Goal: Navigation & Orientation: Find specific page/section

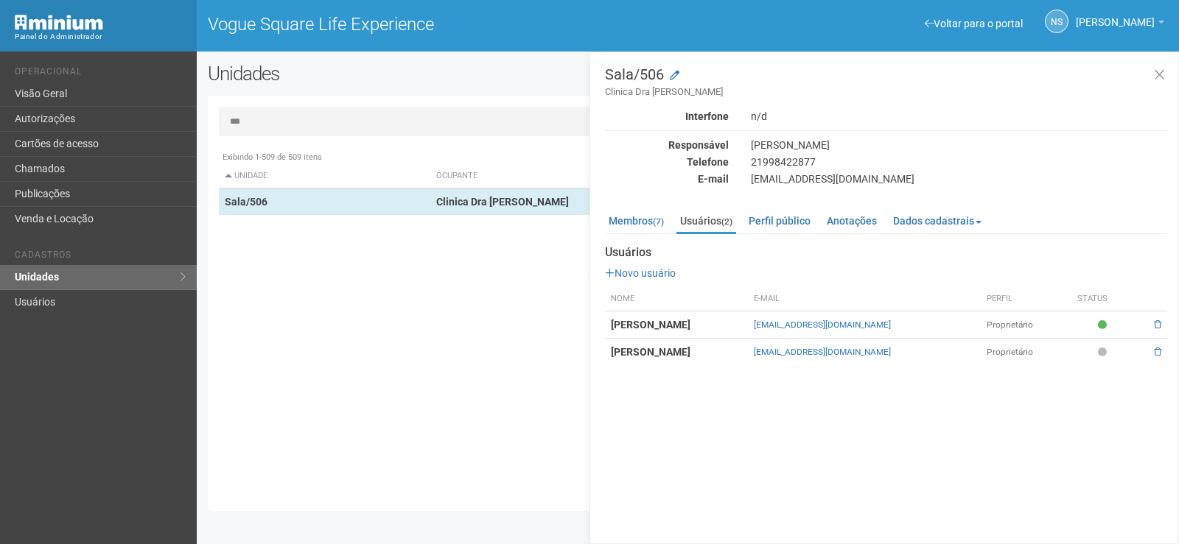
click at [268, 117] on input "***" at bounding box center [688, 121] width 938 height 29
type input "*"
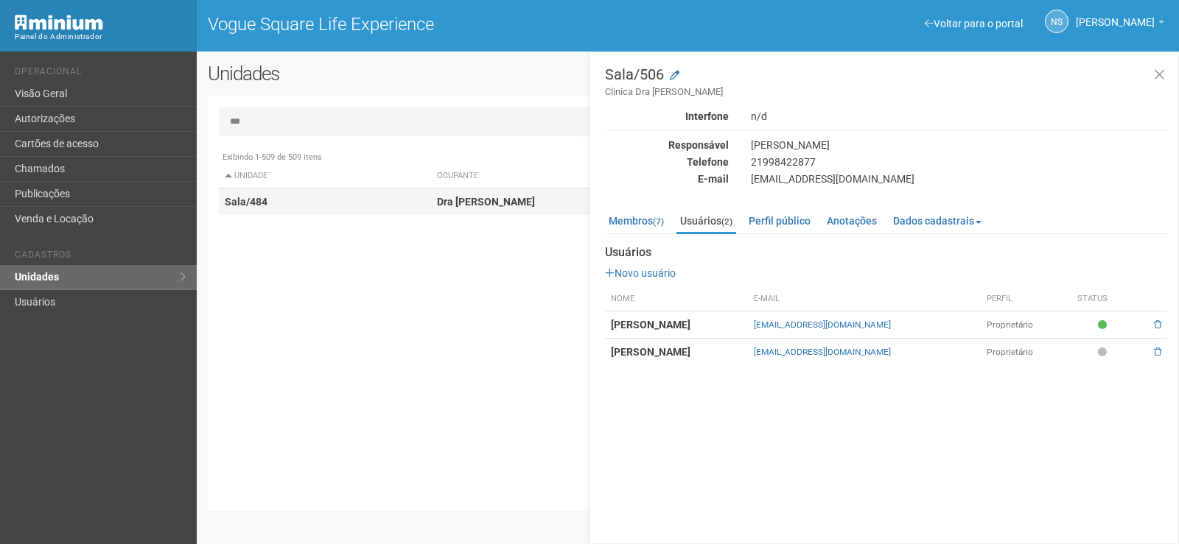
click at [385, 211] on td "Sala/484" at bounding box center [325, 202] width 212 height 27
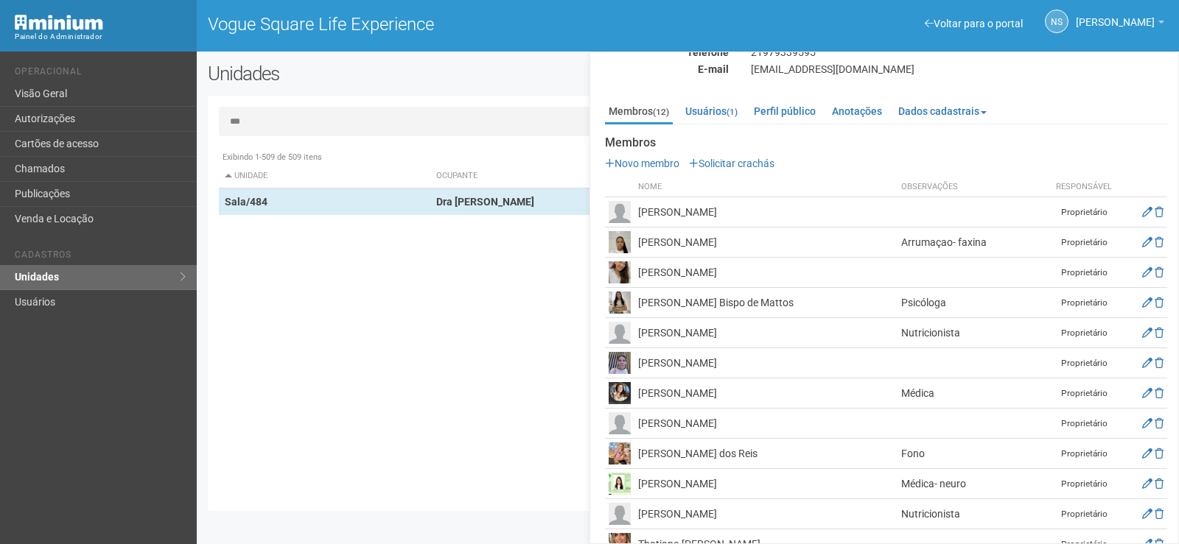
scroll to position [110, 0]
click at [878, 240] on td "Daiane pereira dos santos" at bounding box center [765, 242] width 263 height 30
click at [756, 242] on td "Daiane pereira dos santos" at bounding box center [765, 242] width 263 height 30
drag, startPoint x: 780, startPoint y: 239, endPoint x: 966, endPoint y: 239, distance: 186.4
click at [849, 239] on td "Daiane pereira dos santos" at bounding box center [765, 242] width 263 height 30
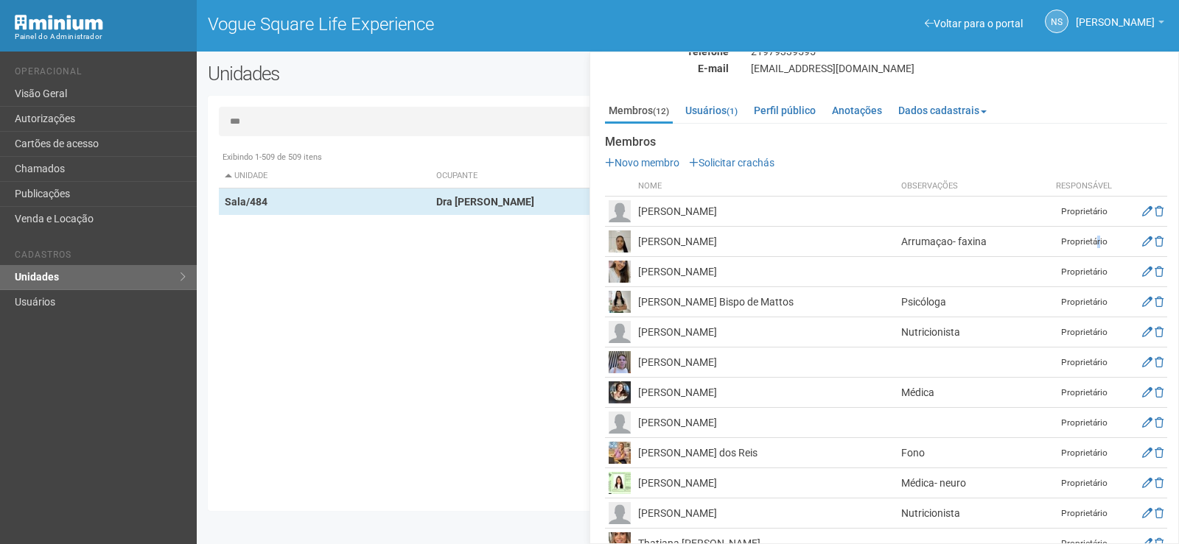
drag, startPoint x: 1095, startPoint y: 236, endPoint x: 1131, endPoint y: 243, distance: 36.0
click at [1118, 243] on td "Proprietário" at bounding box center [1084, 242] width 74 height 30
click at [1132, 243] on td at bounding box center [1143, 242] width 46 height 30
click at [1142, 242] on icon at bounding box center [1147, 241] width 10 height 10
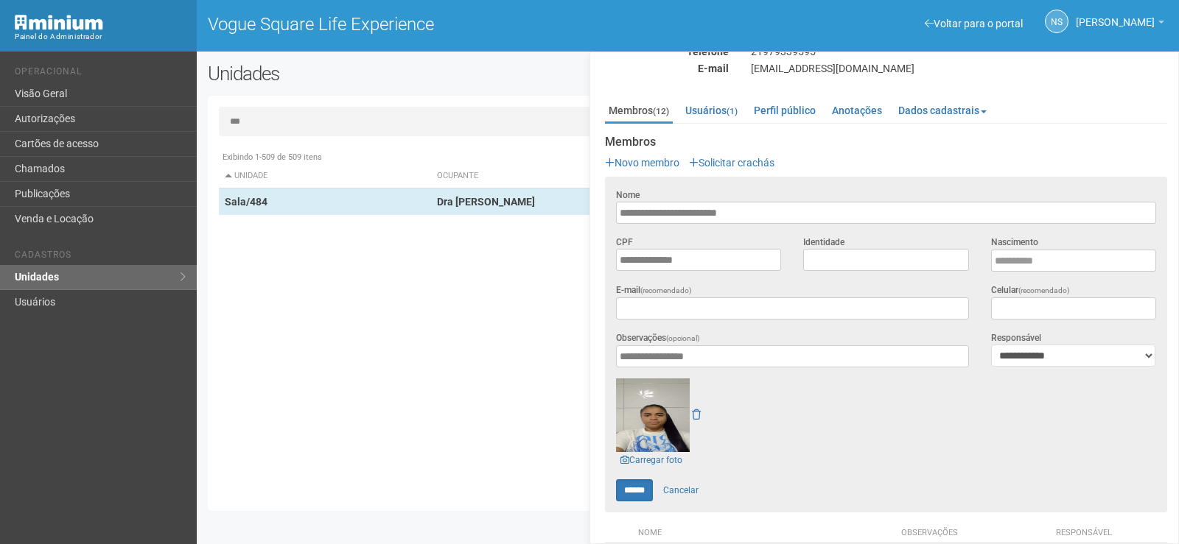
click at [534, 335] on div "Exibindo 1-509 de 509 itens Unidade Ocupante Categoria Perfil público Loja/101 …" at bounding box center [693, 322] width 949 height 357
click at [533, 335] on div "Exibindo 1-509 de 509 itens Unidade Ocupante Categoria Perfil público Loja/101 …" at bounding box center [693, 322] width 949 height 357
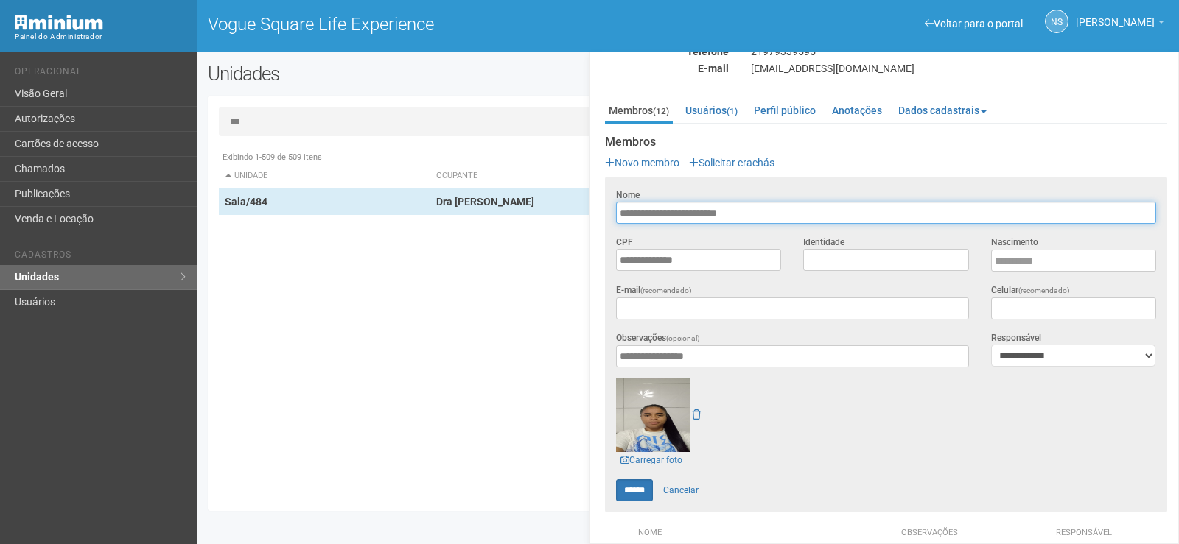
drag, startPoint x: 618, startPoint y: 212, endPoint x: 740, endPoint y: 217, distance: 122.4
click at [740, 217] on input "**********" at bounding box center [886, 213] width 540 height 22
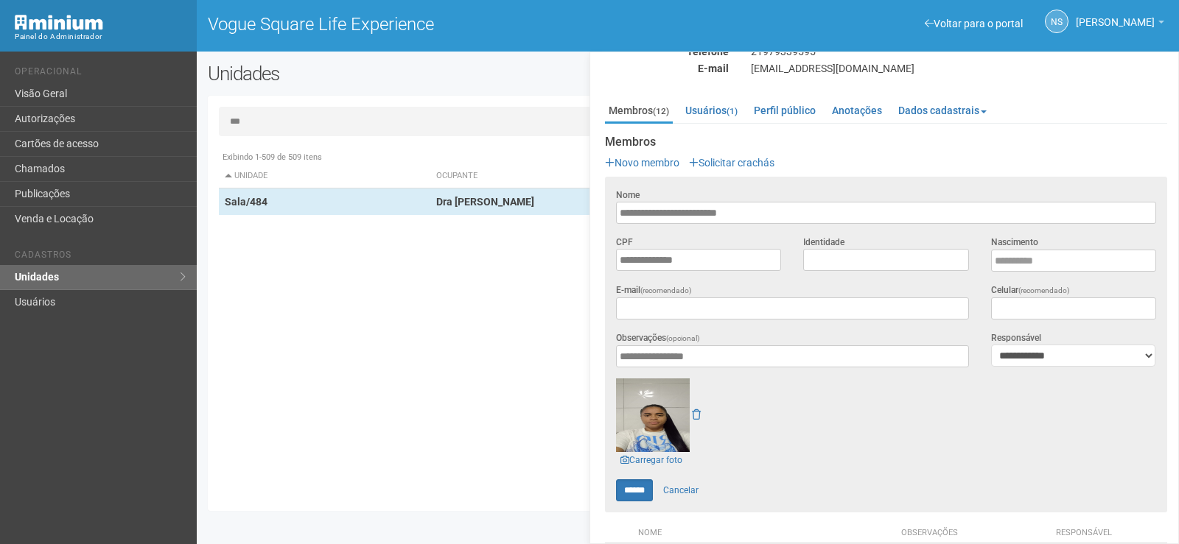
click at [285, 129] on input "***" at bounding box center [688, 121] width 938 height 29
type input "*"
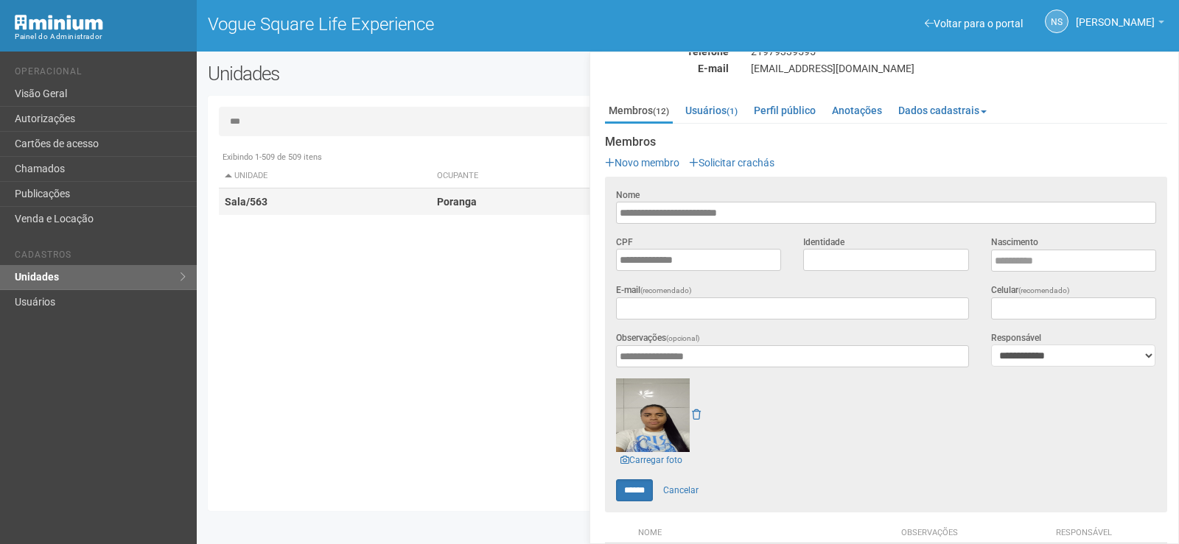
click at [389, 199] on td "Sala/563" at bounding box center [325, 202] width 212 height 27
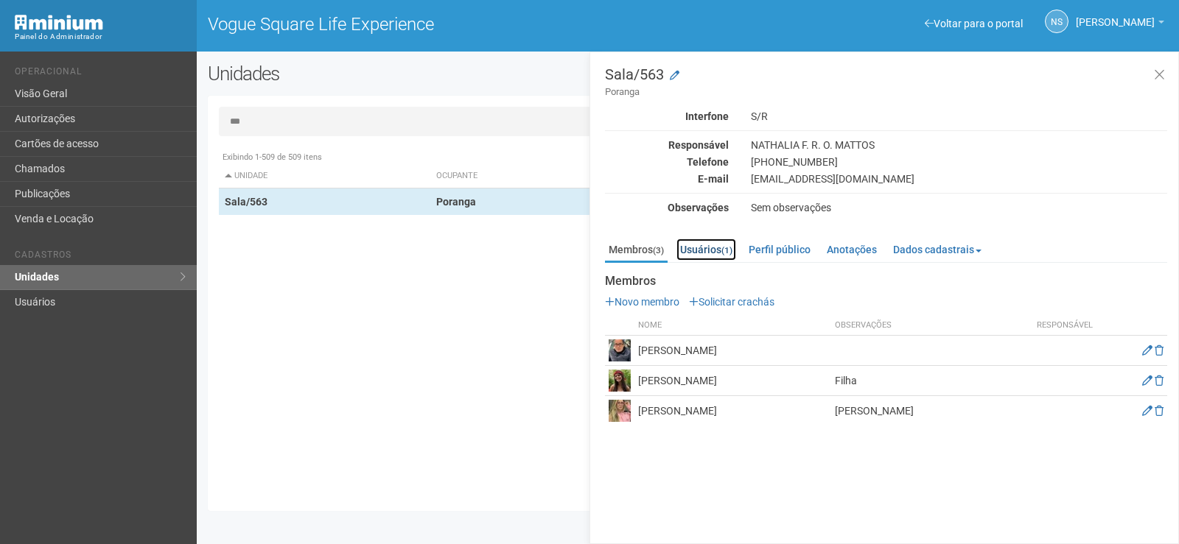
click at [704, 253] on link "Usuários (1)" at bounding box center [706, 250] width 60 height 22
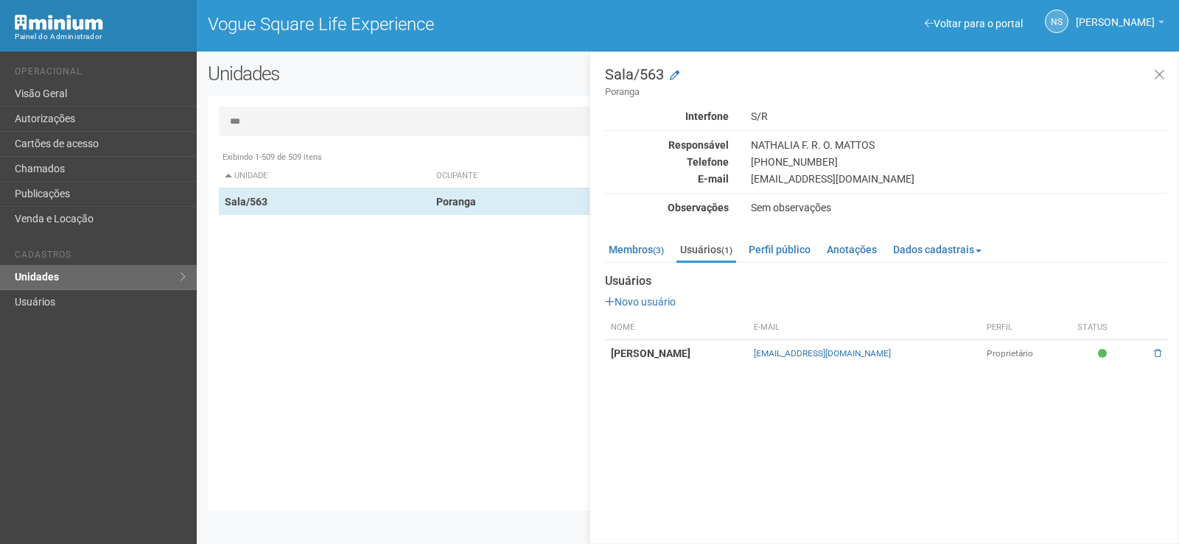
click at [262, 114] on input "***" at bounding box center [688, 121] width 938 height 29
type input "*"
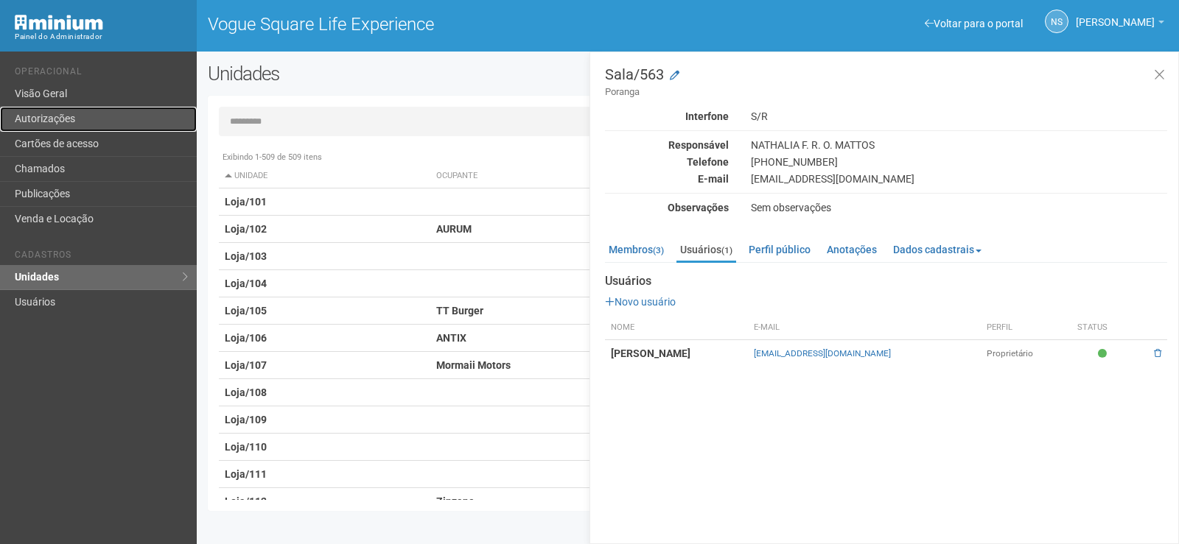
click at [99, 124] on link "Autorizações" at bounding box center [98, 119] width 197 height 25
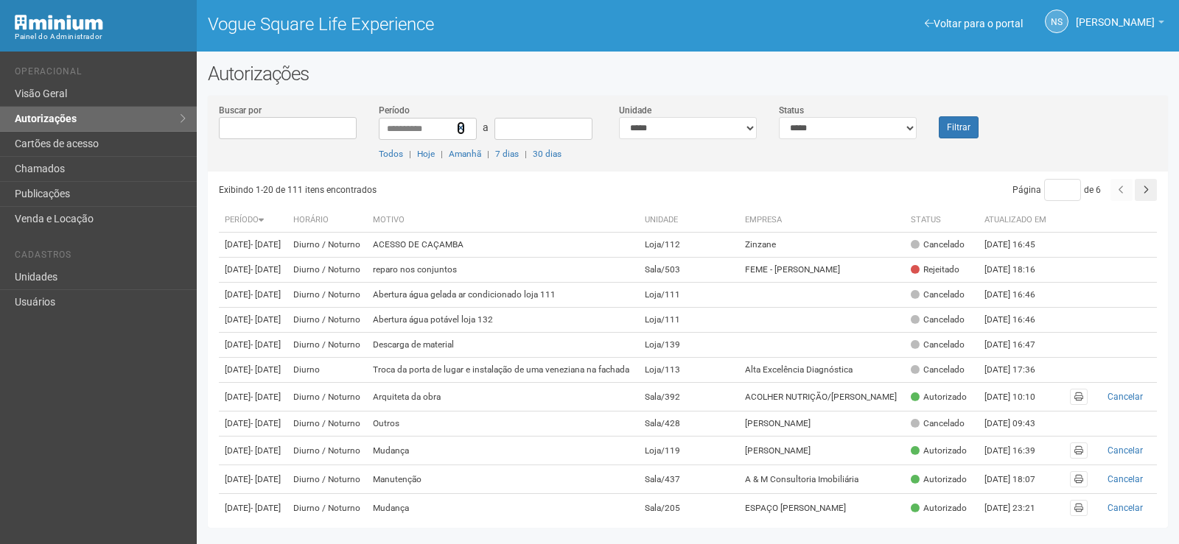
click at [463, 133] on link at bounding box center [461, 128] width 8 height 13
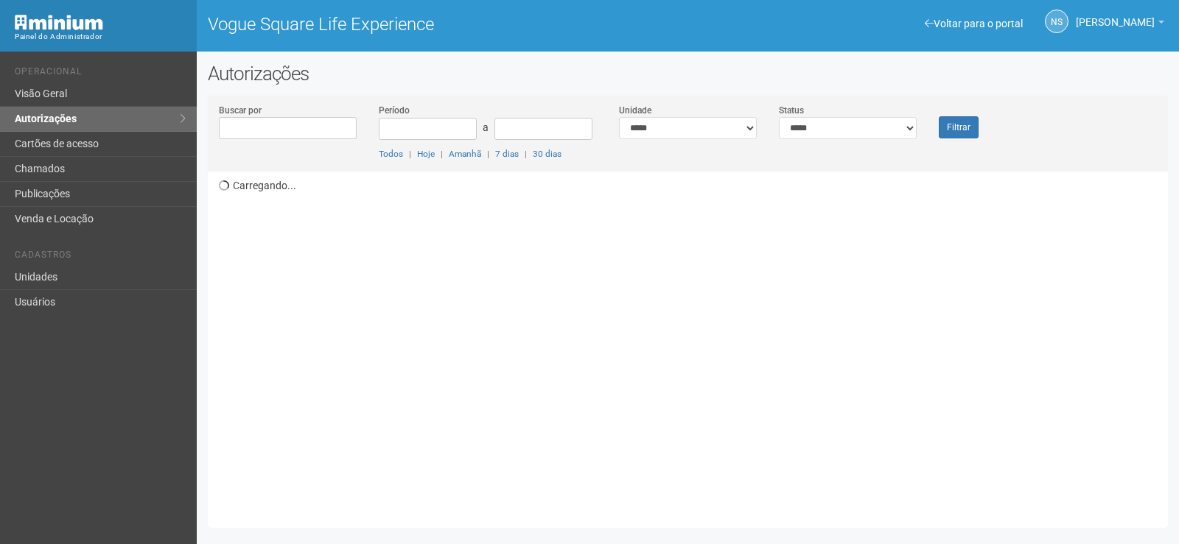
click at [261, 129] on input "Buscar por" at bounding box center [288, 128] width 138 height 22
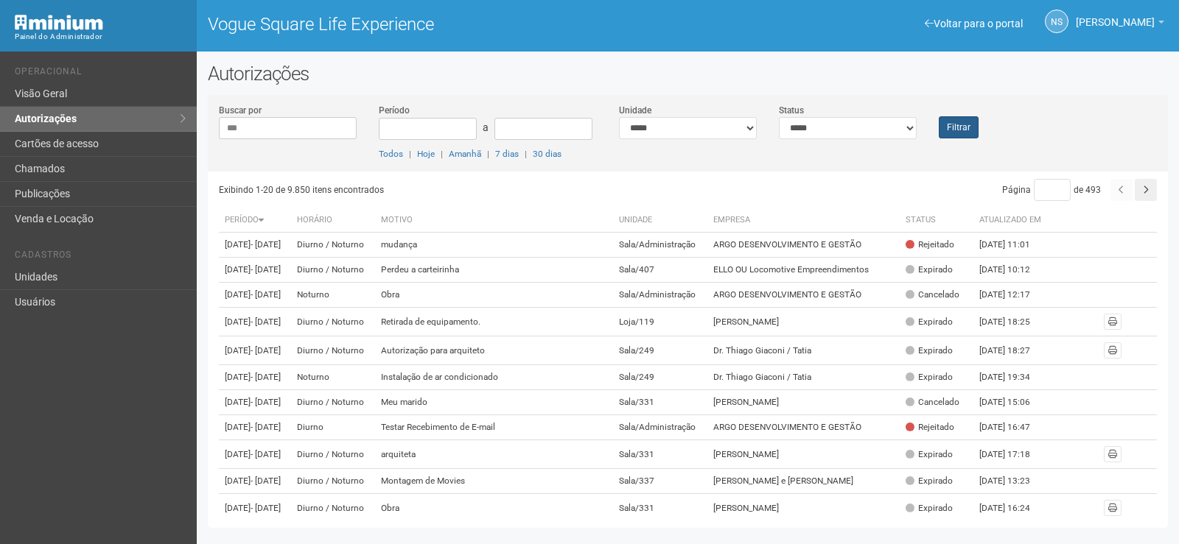
type input "***"
click at [950, 127] on button "Filtrar" at bounding box center [958, 127] width 40 height 22
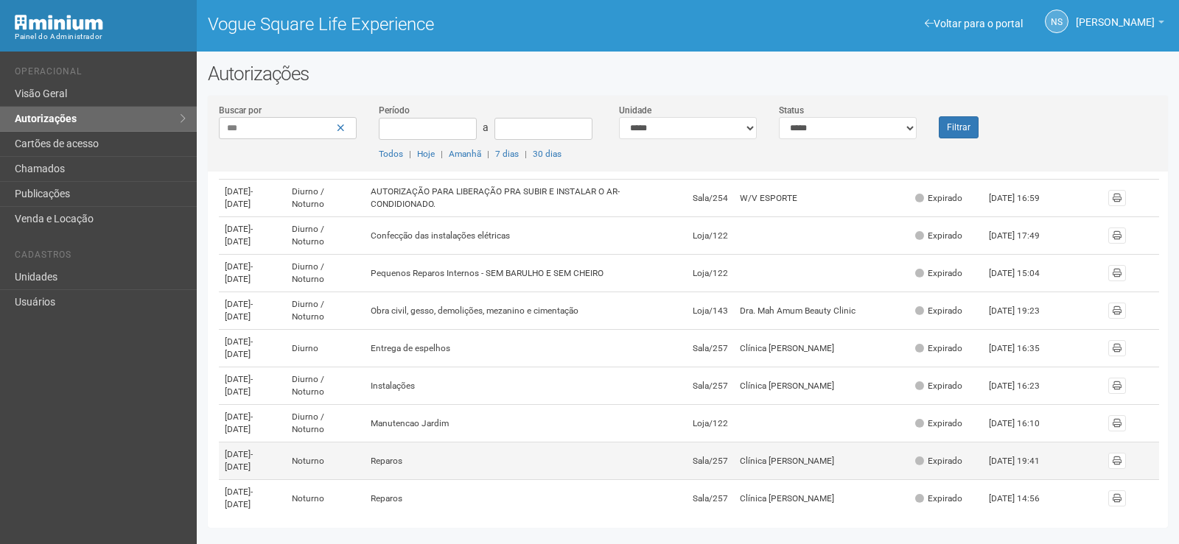
scroll to position [482, 0]
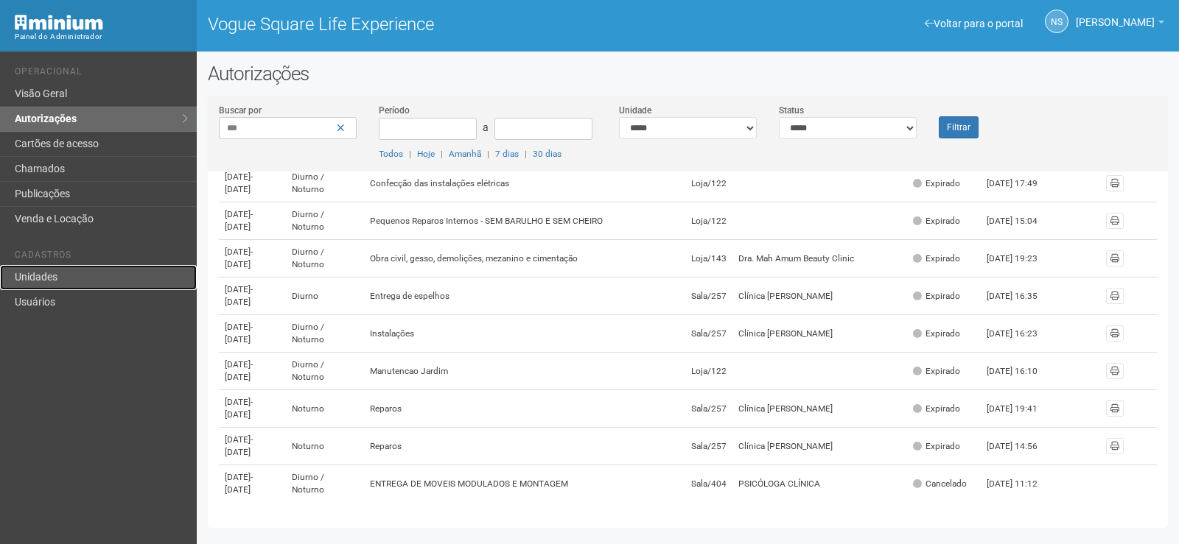
click at [117, 278] on link "Unidades" at bounding box center [98, 277] width 197 height 25
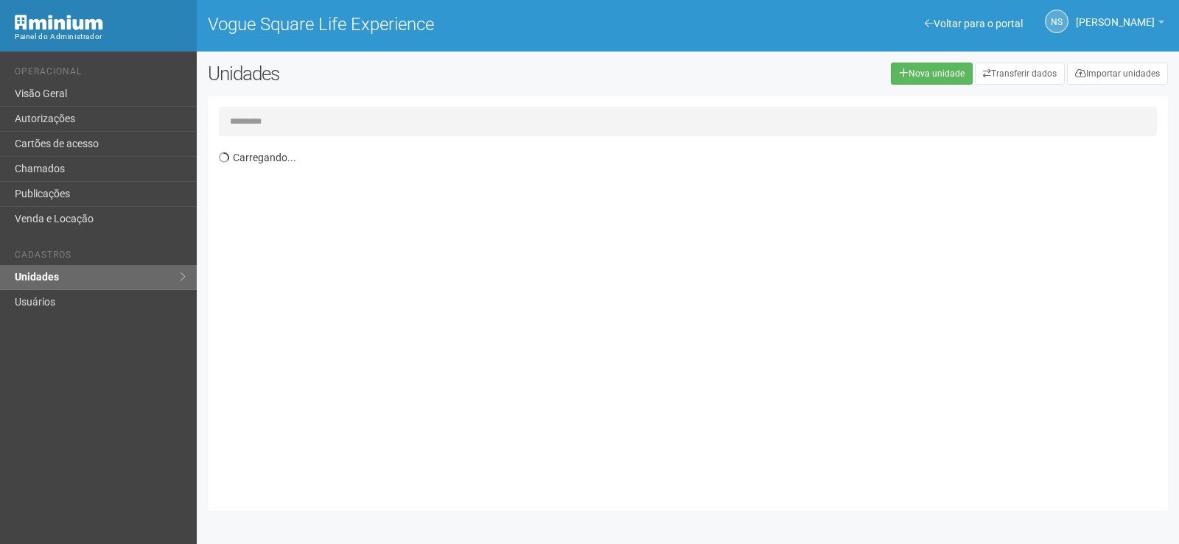
click at [270, 132] on input "text" at bounding box center [688, 121] width 938 height 29
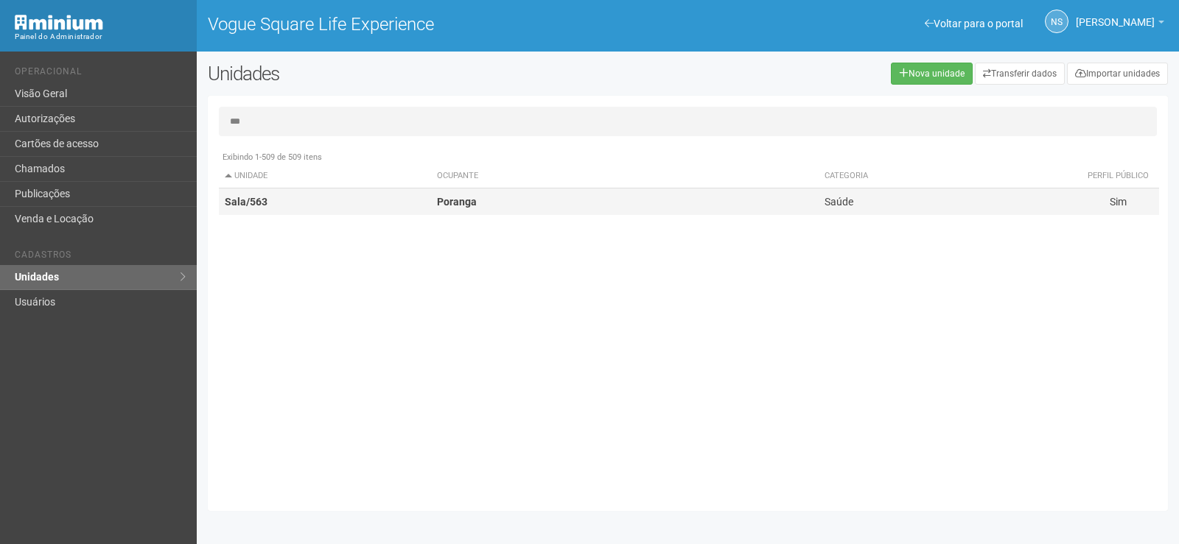
type input "***"
click at [336, 208] on td "Sala/563" at bounding box center [325, 202] width 212 height 27
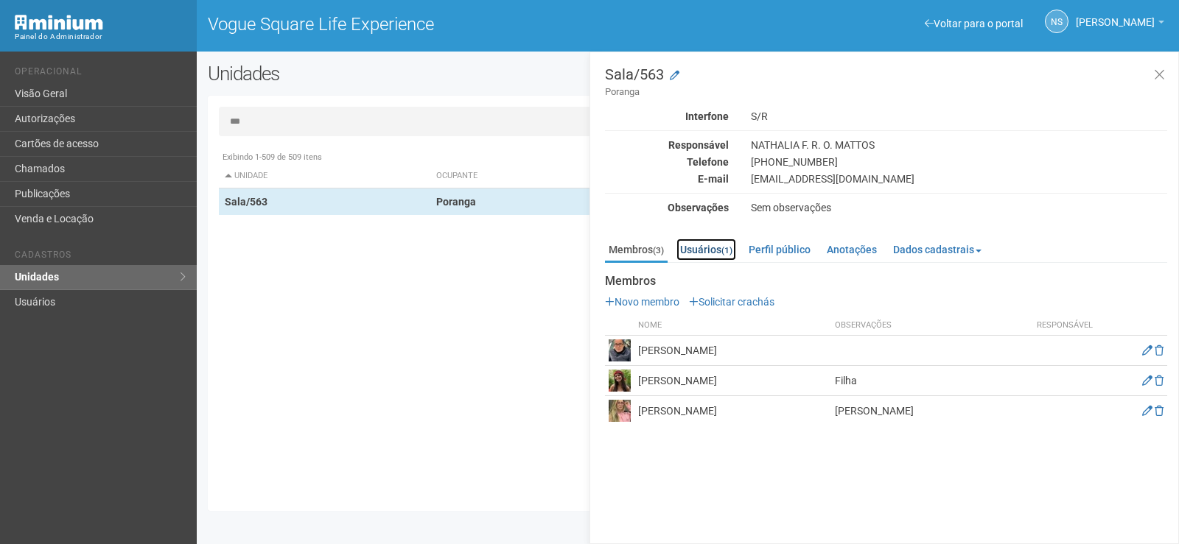
click at [714, 249] on link "Usuários (1)" at bounding box center [706, 250] width 60 height 22
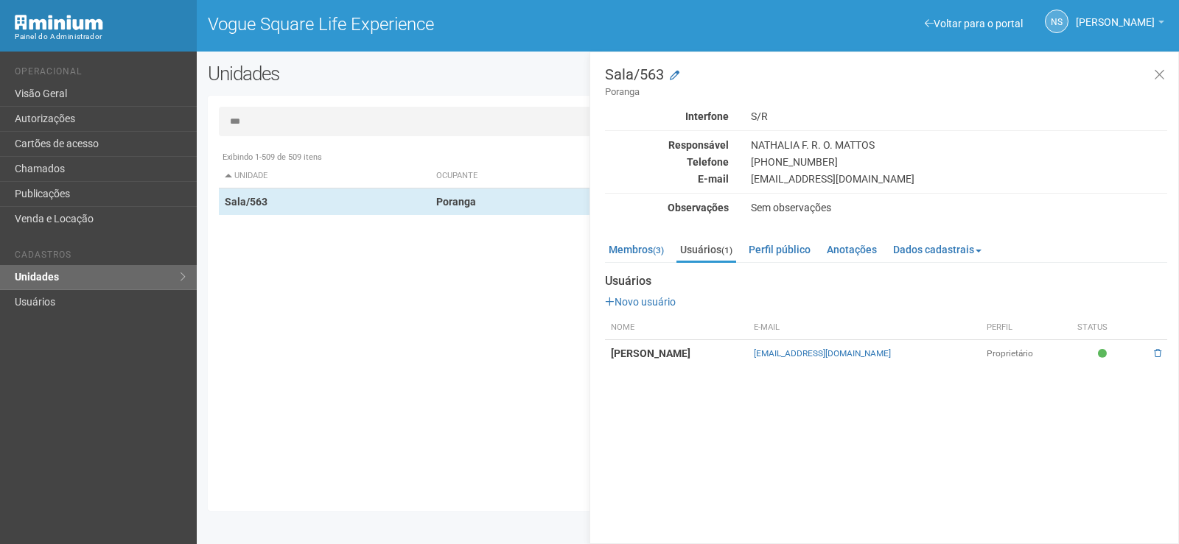
click at [733, 343] on td "Nathalia freitas Rodrigues de Oliveira" at bounding box center [676, 353] width 143 height 27
click at [690, 350] on strong "Nathalia freitas Rodrigues de Oliveira" at bounding box center [651, 354] width 80 height 12
click at [679, 362] on td "Nathalia freitas Rodrigues de Oliveira" at bounding box center [676, 353] width 143 height 27
click at [624, 247] on link "Membros (3)" at bounding box center [636, 250] width 63 height 22
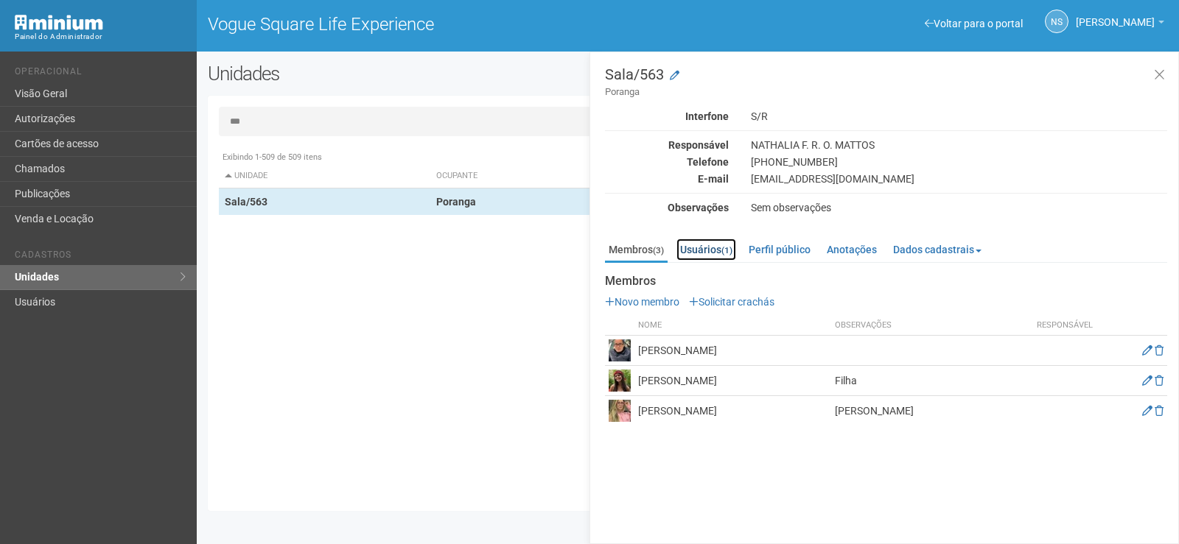
click at [698, 248] on link "Usuários (1)" at bounding box center [706, 250] width 60 height 22
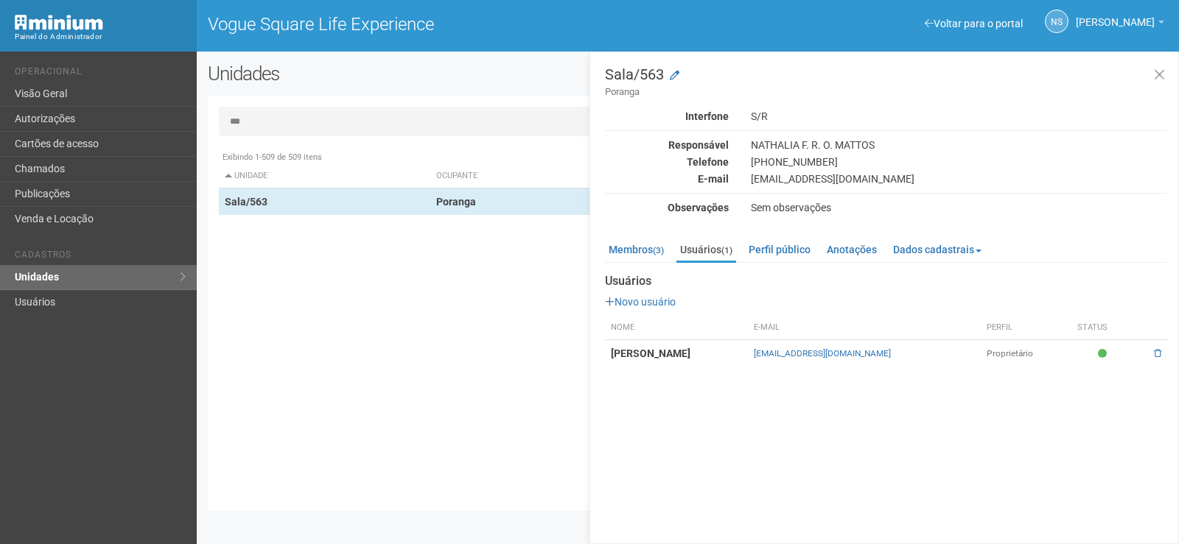
click at [773, 206] on div "Sem observações" at bounding box center [959, 207] width 438 height 13
click at [758, 177] on div "nathaliafreitasrj@gmail.com" at bounding box center [959, 178] width 438 height 13
click at [754, 178] on div "nathaliafreitasrj@gmail.com" at bounding box center [959, 178] width 438 height 13
click at [689, 203] on div "Observações" at bounding box center [667, 207] width 146 height 13
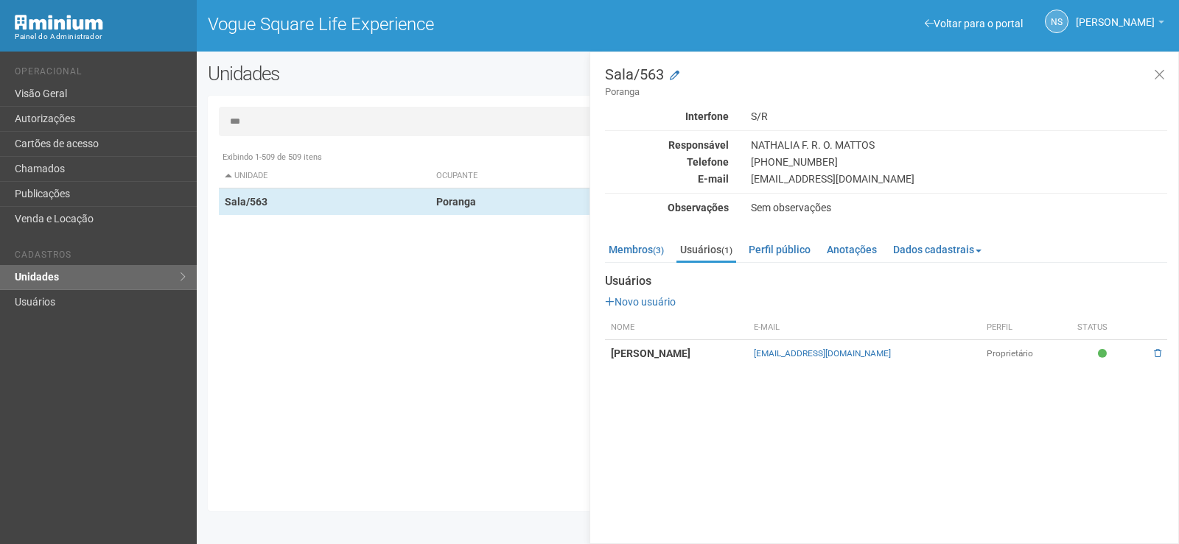
drag, startPoint x: 700, startPoint y: 208, endPoint x: 802, endPoint y: 214, distance: 102.5
click at [715, 213] on div "Observações" at bounding box center [667, 207] width 146 height 13
click at [793, 255] on link "Perfil público" at bounding box center [779, 250] width 69 height 22
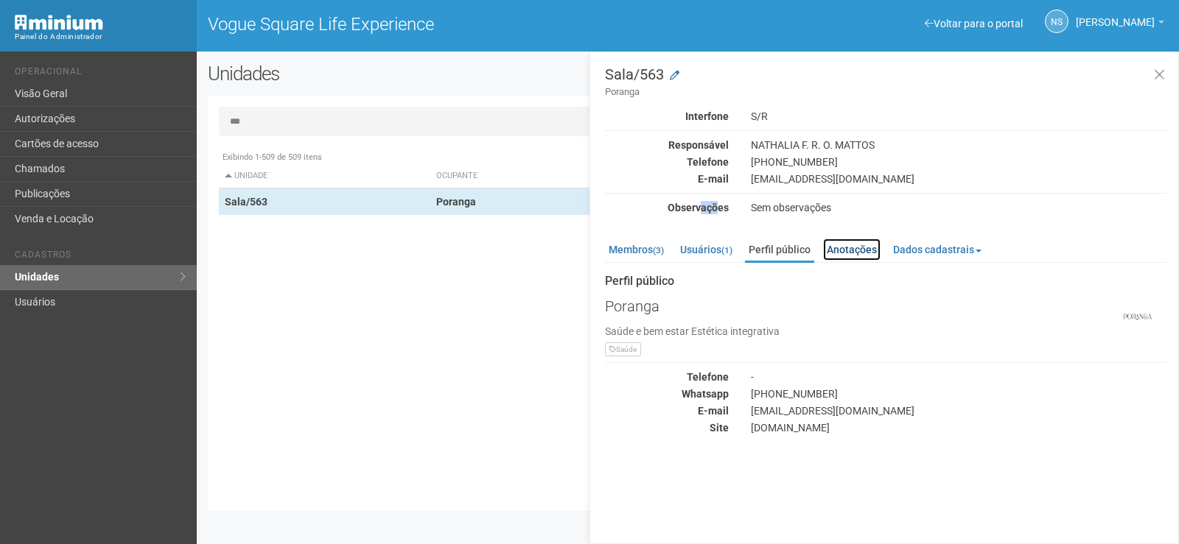
click at [849, 256] on link "Anotações" at bounding box center [851, 250] width 57 height 22
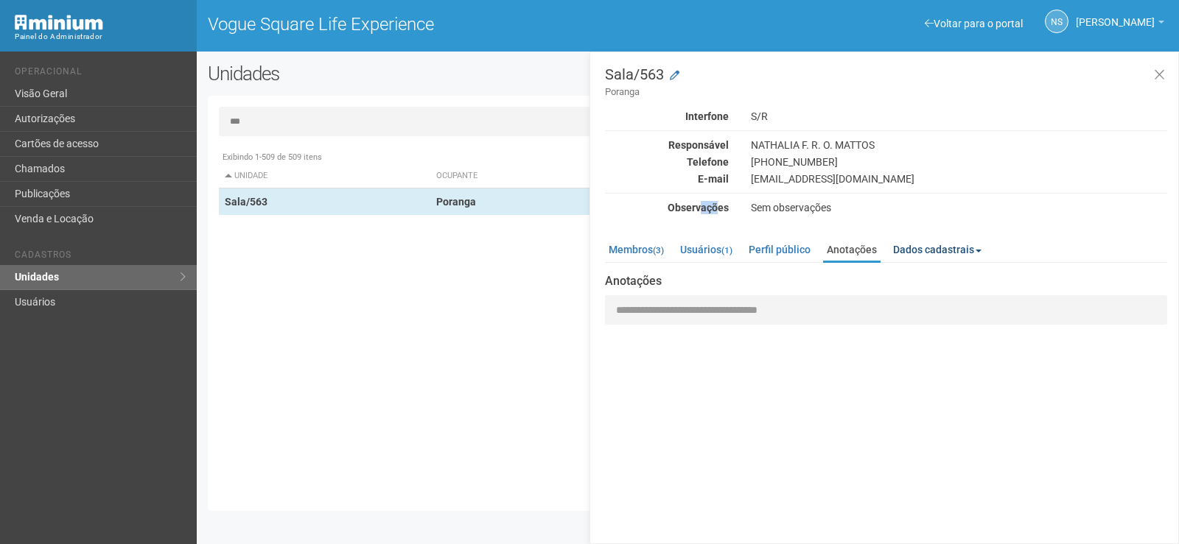
click at [933, 253] on link "Dados cadastrais" at bounding box center [937, 250] width 96 height 22
click at [878, 396] on div "Sala/563 Poranga Interfone S/R Responsável NATHALIA F. R. O. MATTOS Telefone (2…" at bounding box center [883, 298] width 589 height 493
click at [629, 250] on link "Membros (3)" at bounding box center [636, 250] width 63 height 22
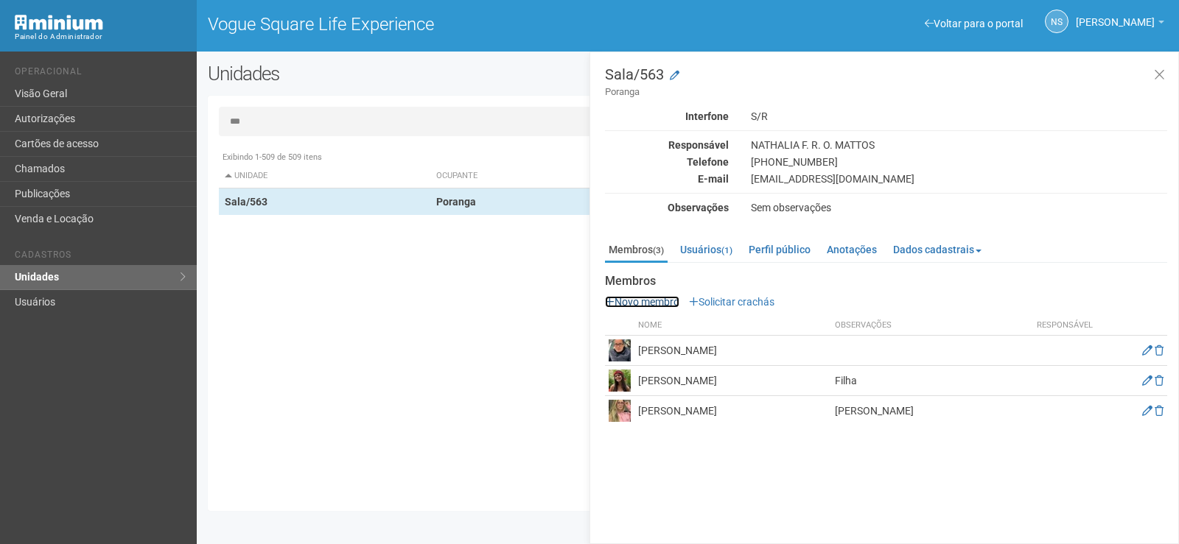
click at [634, 303] on link "Novo membro" at bounding box center [642, 302] width 74 height 12
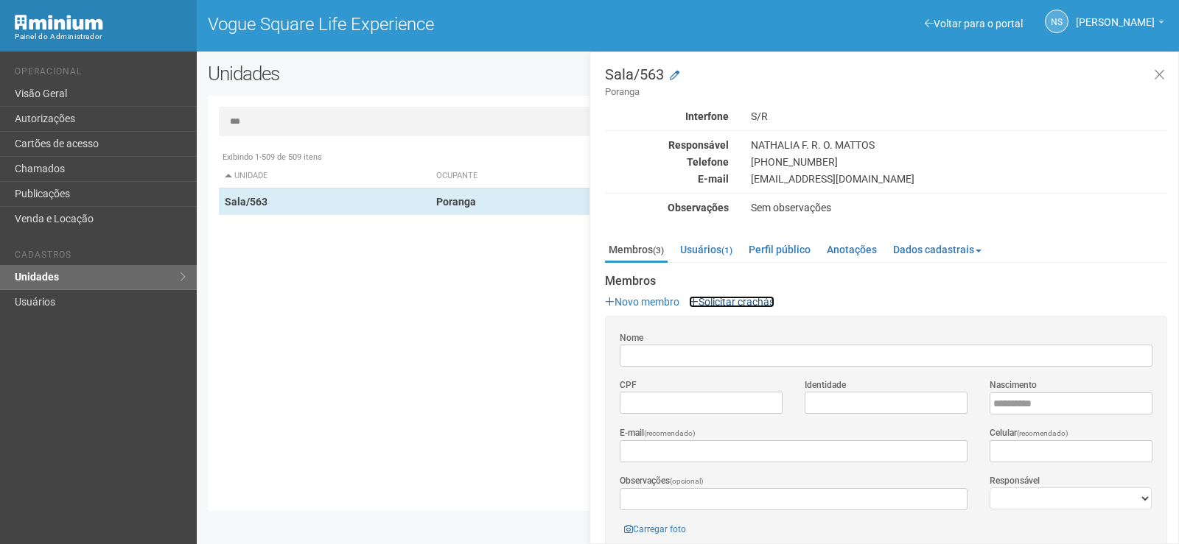
click at [729, 300] on link "Solicitar crachás" at bounding box center [731, 302] width 85 height 12
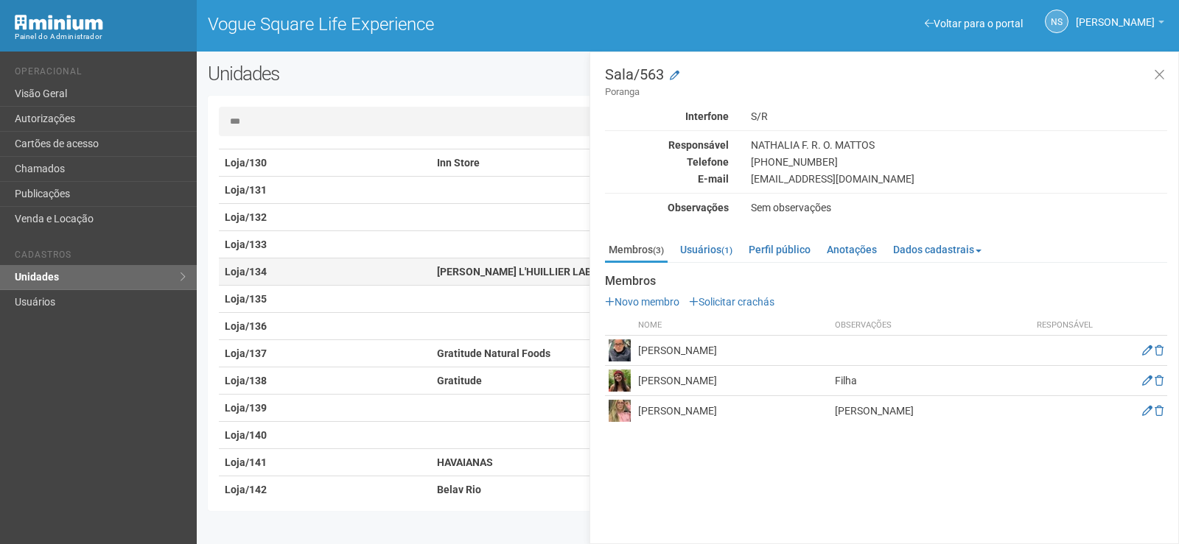
scroll to position [884, 0]
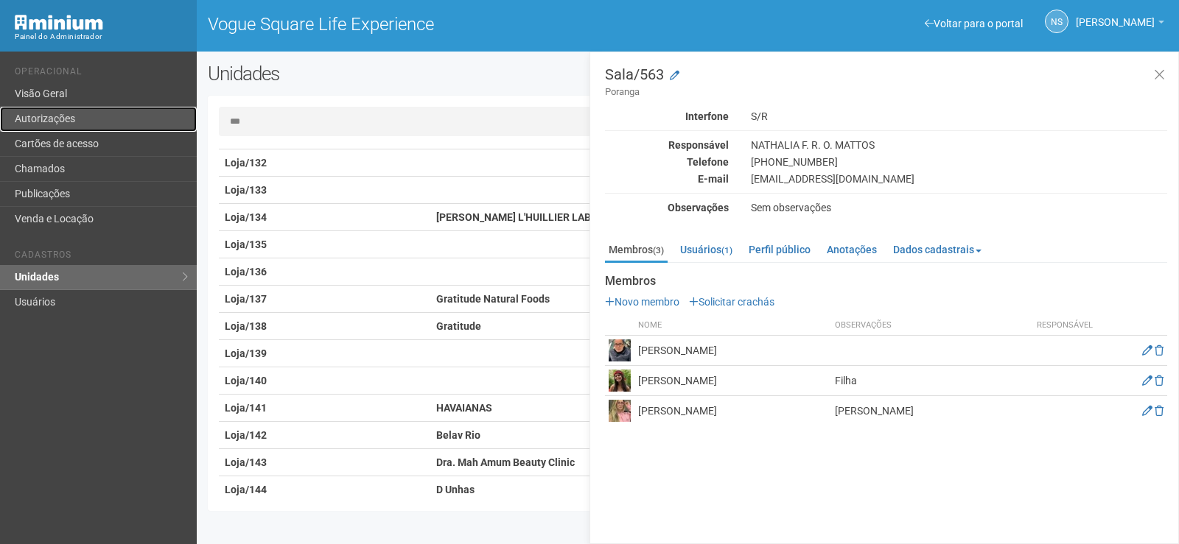
click at [102, 119] on link "Autorizações" at bounding box center [98, 119] width 197 height 25
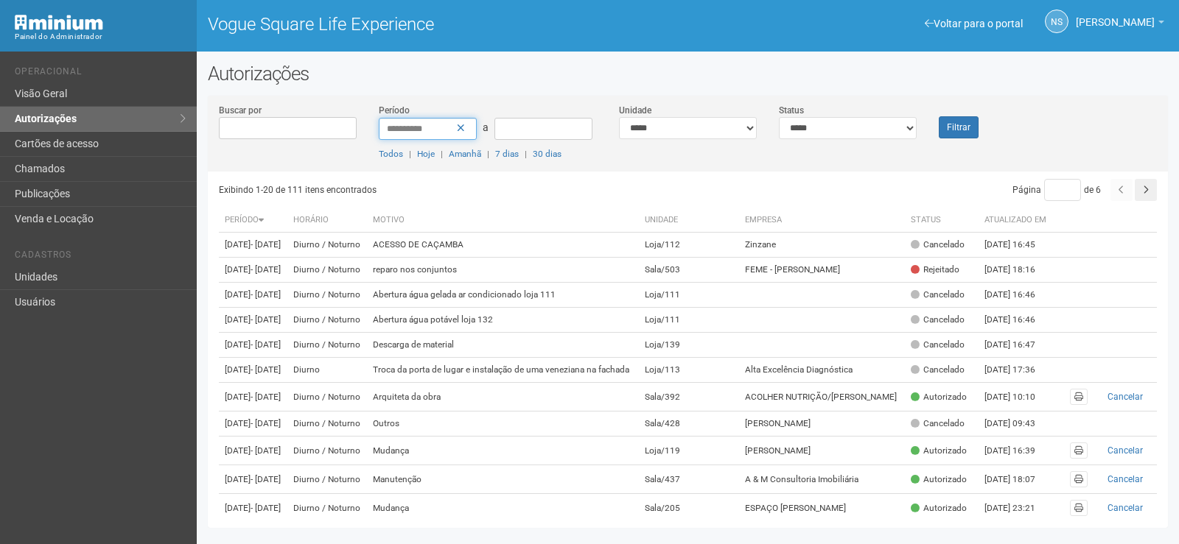
click at [446, 130] on input "**********" at bounding box center [428, 129] width 98 height 22
click at [457, 128] on icon at bounding box center [461, 128] width 8 height 10
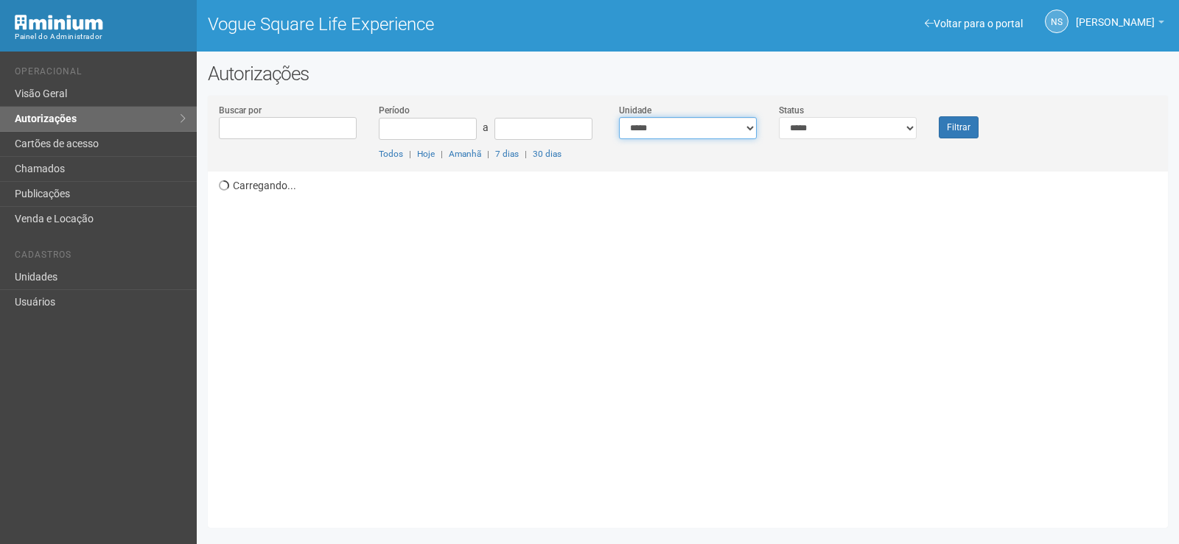
click at [747, 127] on select "**********" at bounding box center [688, 128] width 138 height 22
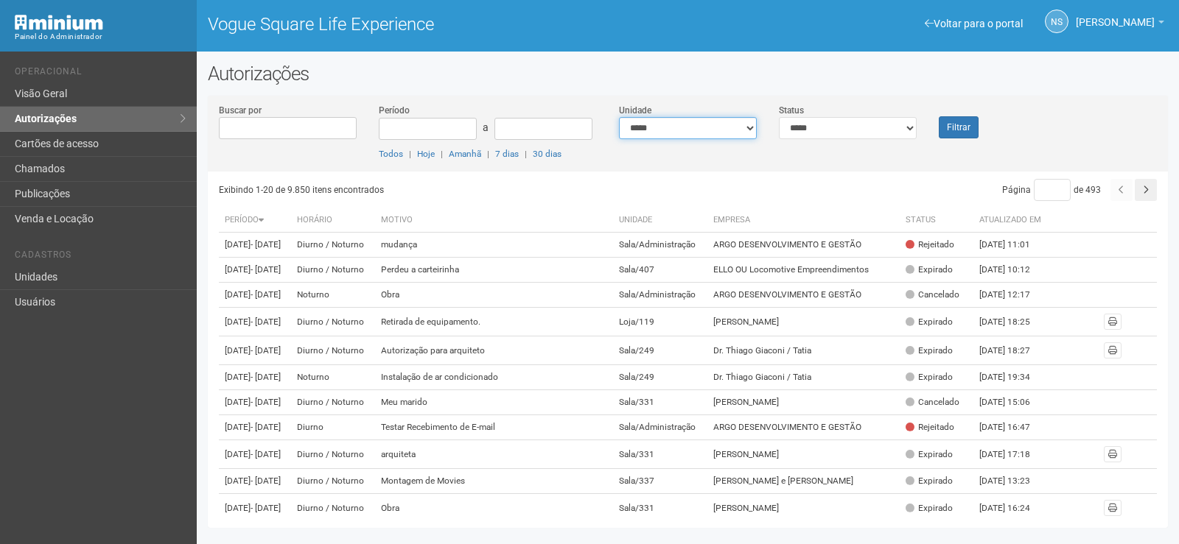
select select "**********"
click at [619, 117] on select "**********" at bounding box center [688, 128] width 138 height 22
click at [945, 127] on button "Filtrar" at bounding box center [958, 127] width 40 height 22
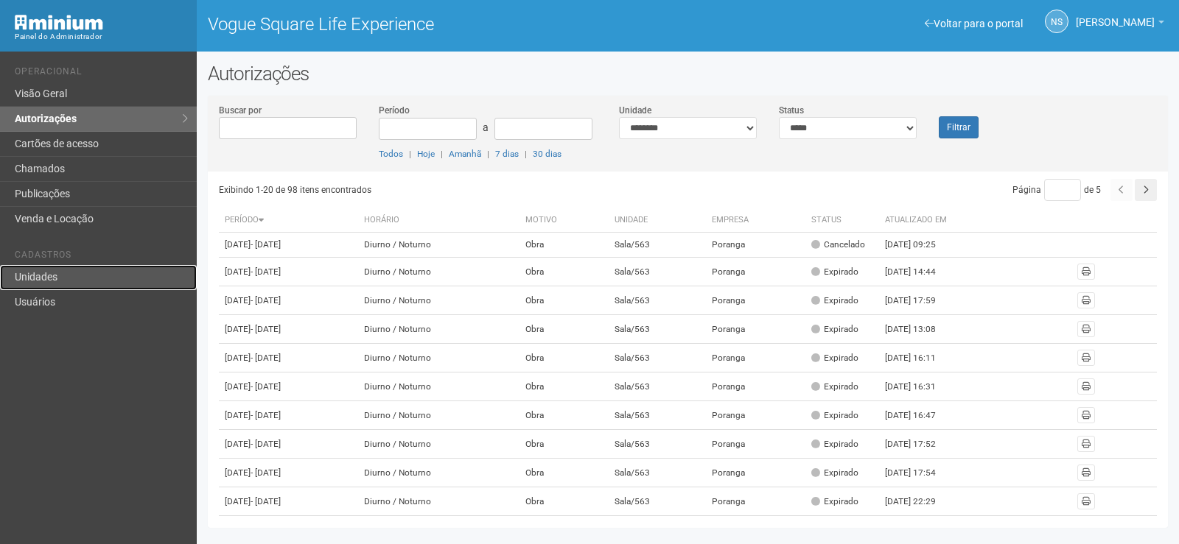
click at [72, 281] on link "Unidades" at bounding box center [98, 277] width 197 height 25
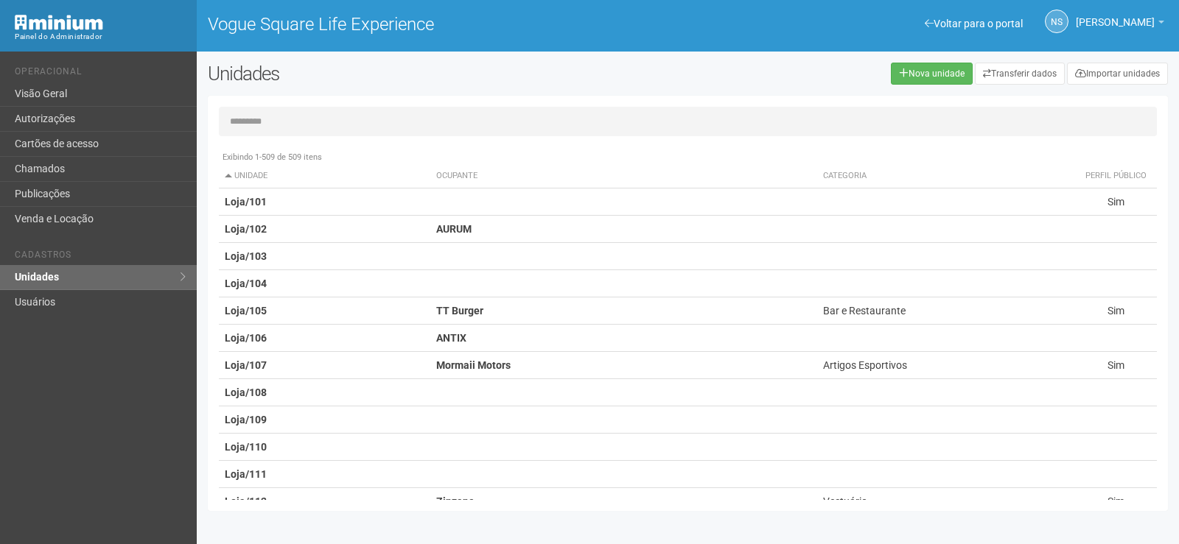
click at [262, 127] on input "text" at bounding box center [688, 121] width 938 height 29
click at [262, 126] on input "text" at bounding box center [688, 121] width 938 height 29
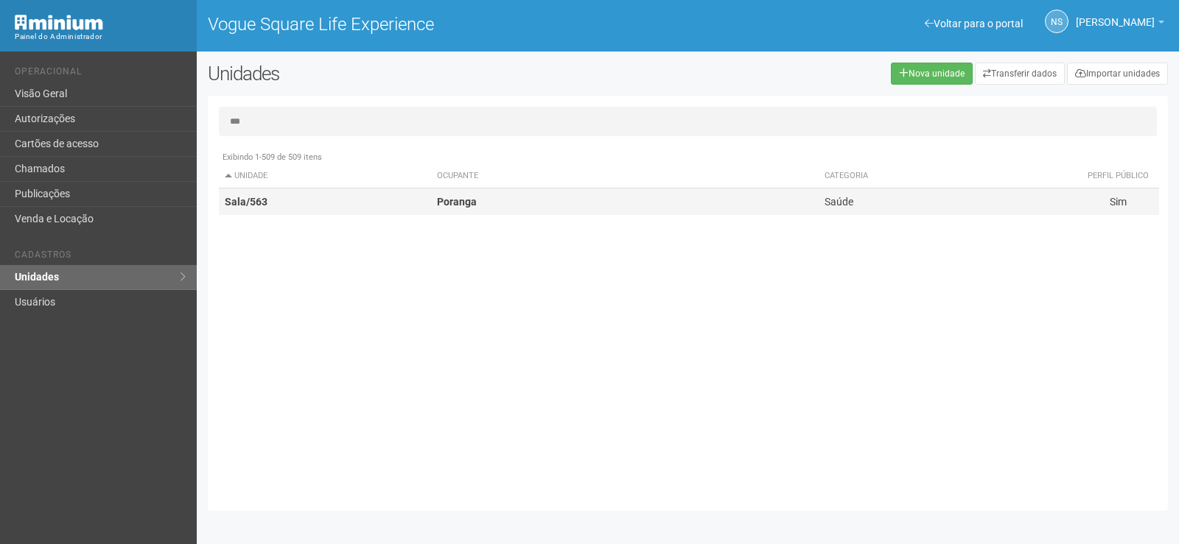
type input "***"
click at [466, 209] on td "Poranga" at bounding box center [624, 202] width 387 height 27
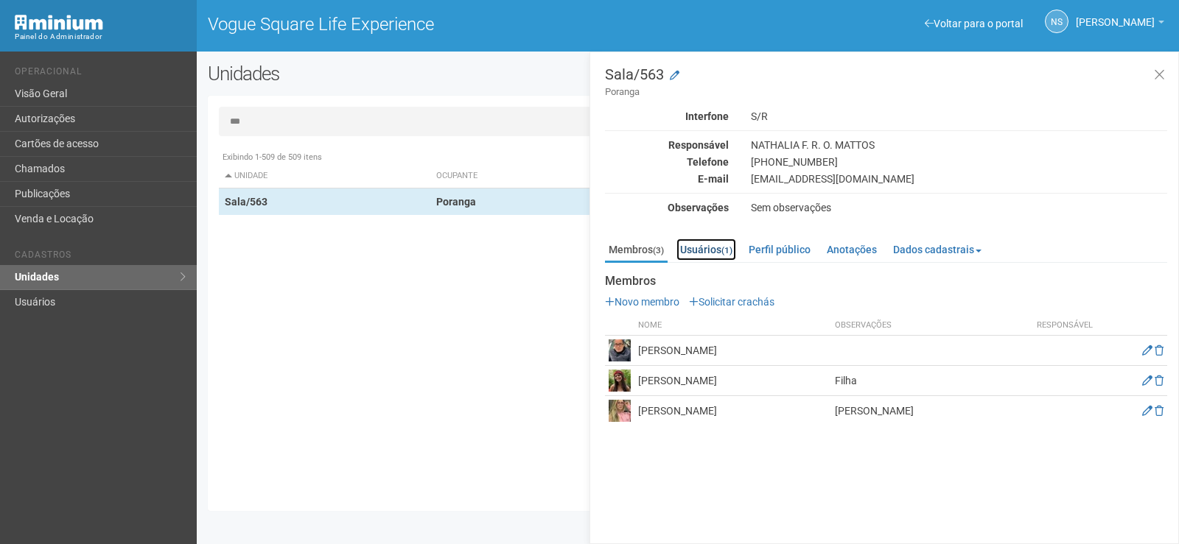
click at [707, 253] on link "Usuários (1)" at bounding box center [706, 250] width 60 height 22
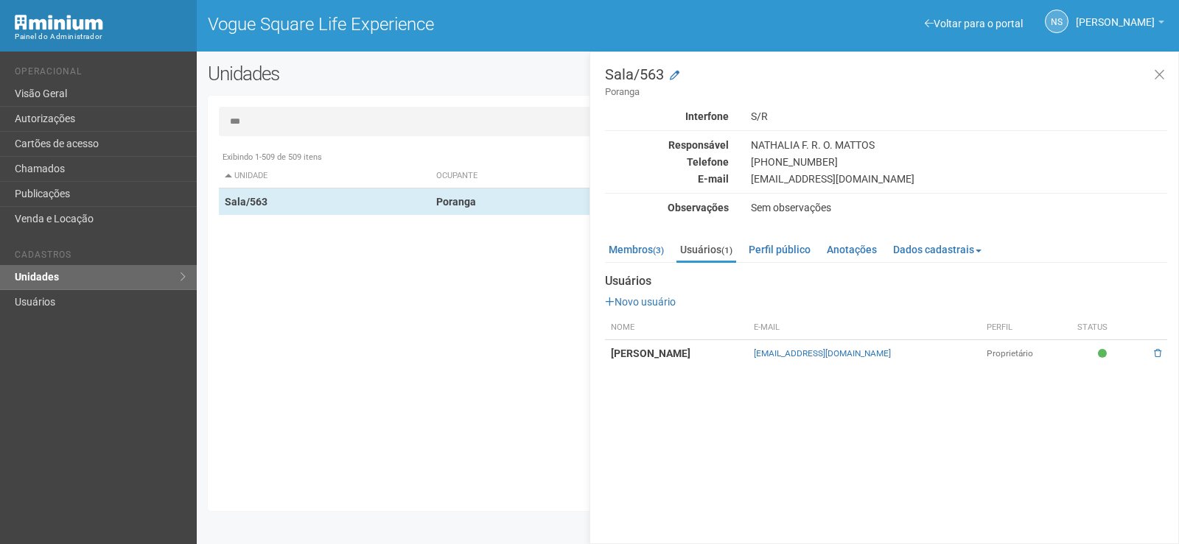
click at [690, 354] on strong "Nathalia freitas Rodrigues de Oliveira" at bounding box center [651, 354] width 80 height 12
click at [1101, 337] on th "Status" at bounding box center [1104, 328] width 66 height 24
click at [1105, 332] on th "Status" at bounding box center [1104, 328] width 66 height 24
click at [1106, 331] on th "Status" at bounding box center [1104, 328] width 66 height 24
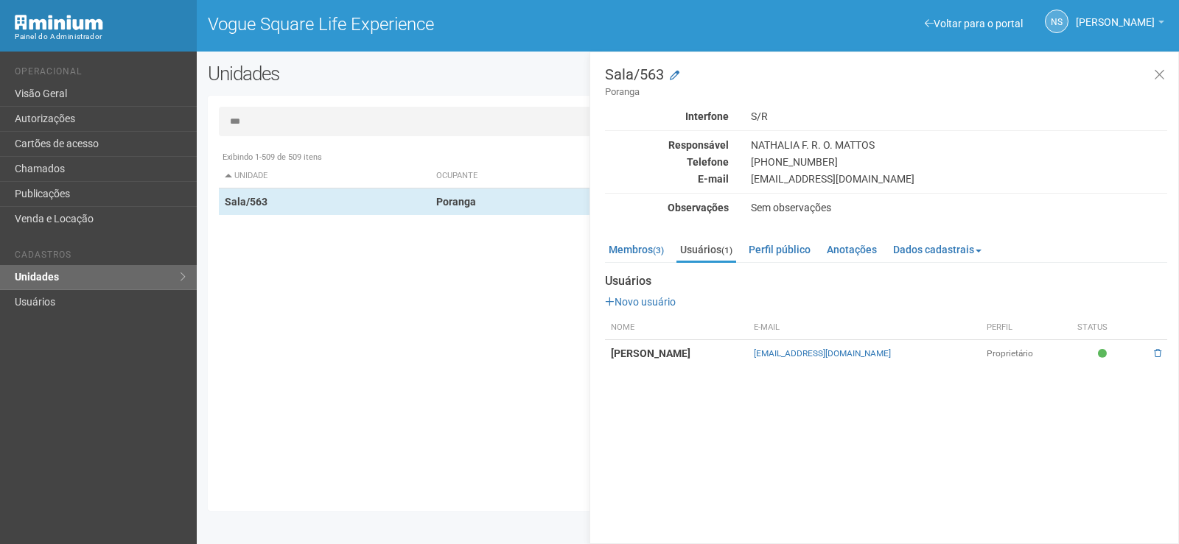
click at [1031, 329] on th "Perfil" at bounding box center [1025, 328] width 91 height 24
click at [1020, 330] on th "Perfil" at bounding box center [1025, 328] width 91 height 24
click at [862, 323] on th "E-mail" at bounding box center [864, 328] width 233 height 24
click at [768, 251] on link "Perfil público" at bounding box center [779, 250] width 69 height 22
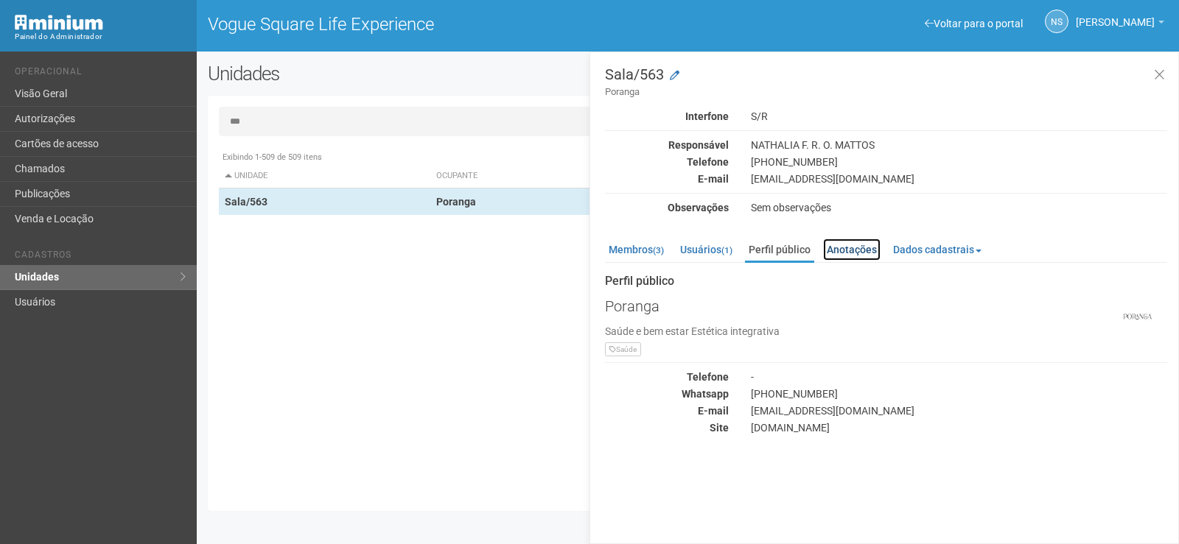
click at [840, 249] on link "Anotações" at bounding box center [851, 250] width 57 height 22
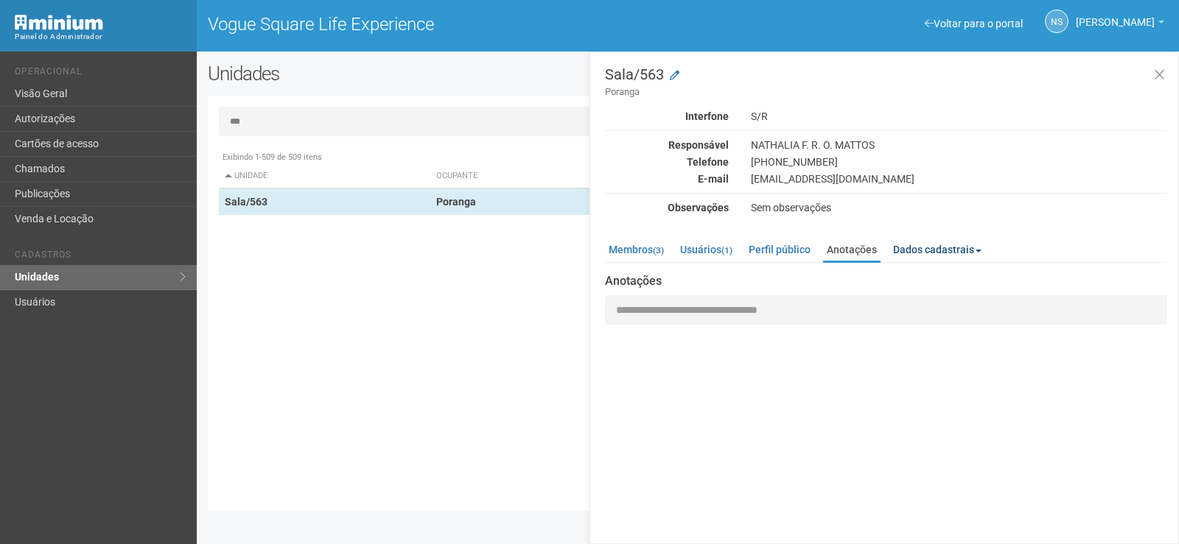
click at [922, 246] on link "Dados cadastrais" at bounding box center [937, 250] width 96 height 22
click at [755, 360] on div "Sala/563 Poranga Interfone S/R Responsável NATHALIA F. R. O. MATTOS Telefone (2…" at bounding box center [883, 298] width 589 height 493
click at [642, 253] on link "Membros (3)" at bounding box center [636, 250] width 63 height 22
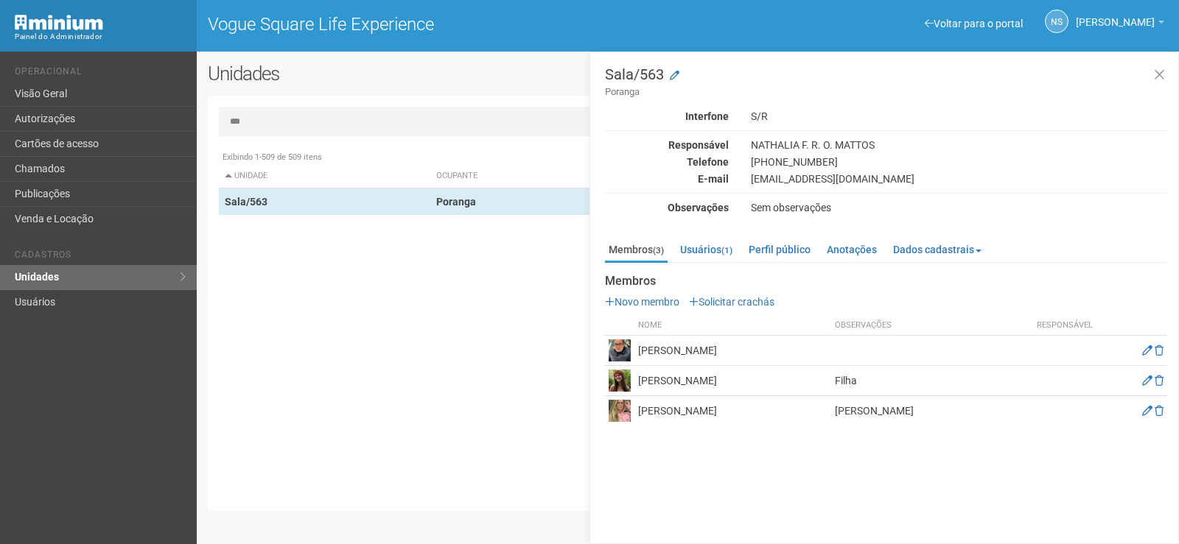
click at [701, 386] on td "[PERSON_NAME]" at bounding box center [732, 381] width 197 height 30
drag, startPoint x: 891, startPoint y: 389, endPoint x: 942, endPoint y: 382, distance: 51.3
click at [831, 388] on td "[PERSON_NAME]" at bounding box center [732, 381] width 197 height 30
click at [942, 382] on td "Filha" at bounding box center [929, 381] width 197 height 30
click at [938, 379] on td "Filha" at bounding box center [929, 381] width 197 height 30
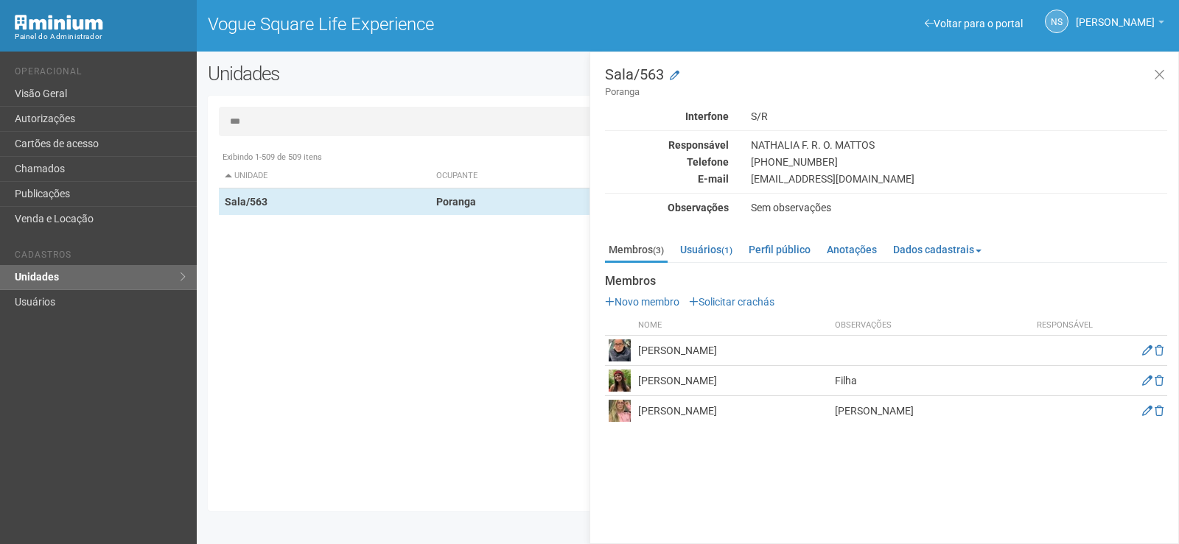
click at [936, 379] on td "Filha" at bounding box center [929, 381] width 197 height 30
click at [95, 192] on link "Publicações" at bounding box center [98, 194] width 197 height 25
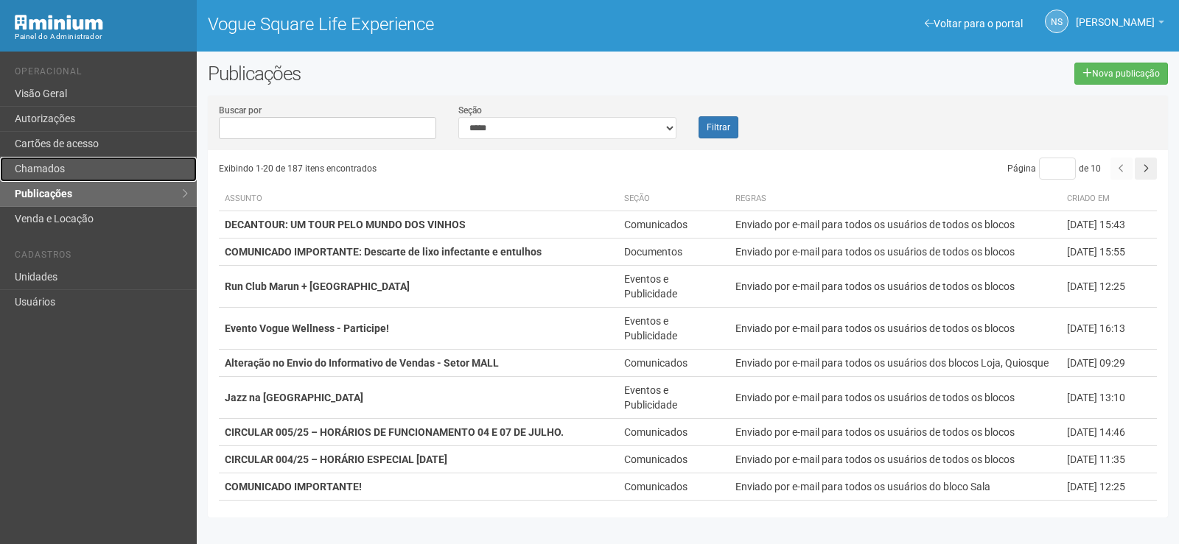
click at [103, 168] on link "Chamados" at bounding box center [98, 169] width 197 height 25
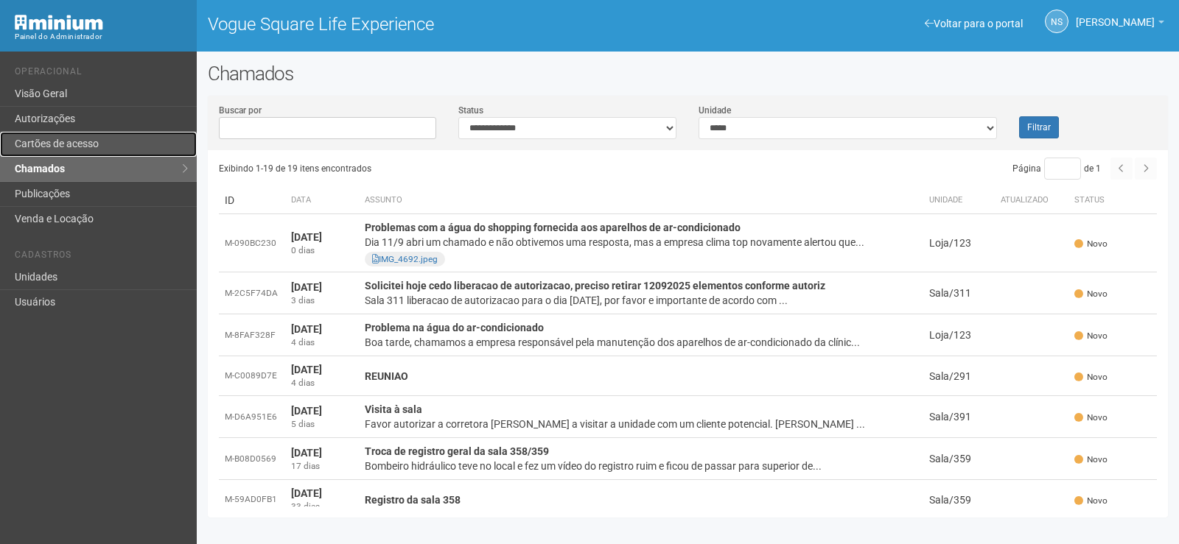
click at [103, 150] on link "Cartões de acesso" at bounding box center [98, 144] width 197 height 25
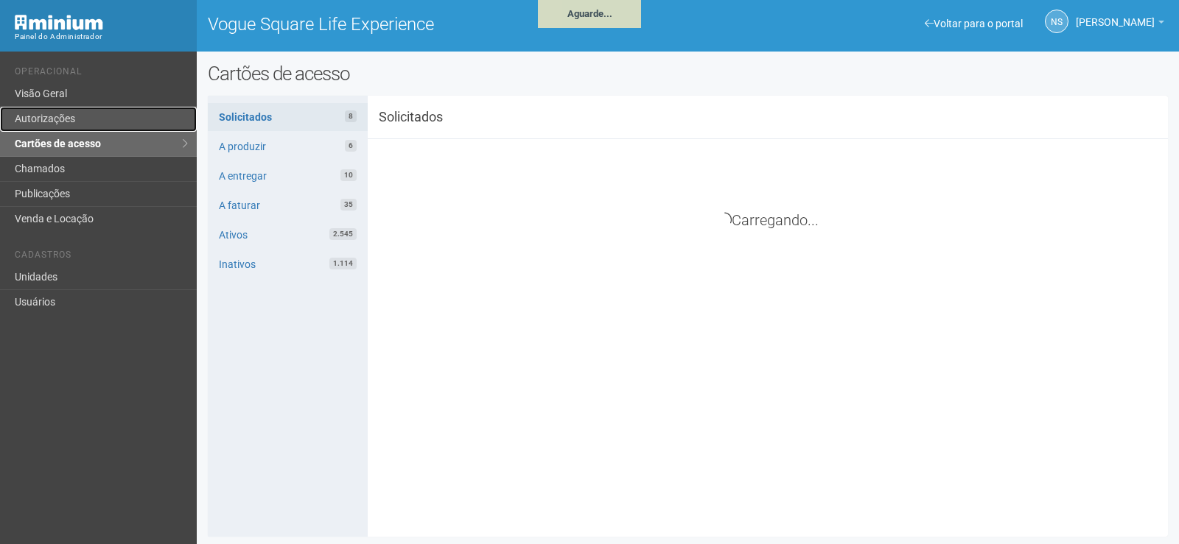
click at [110, 121] on link "Autorizações" at bounding box center [98, 119] width 197 height 25
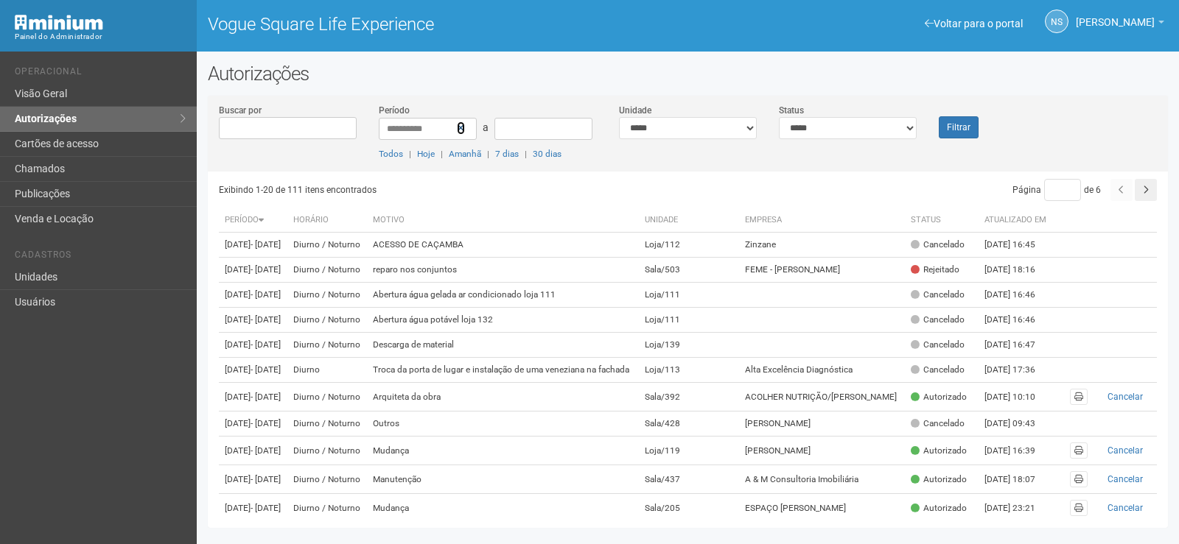
click at [461, 127] on icon at bounding box center [461, 128] width 8 height 10
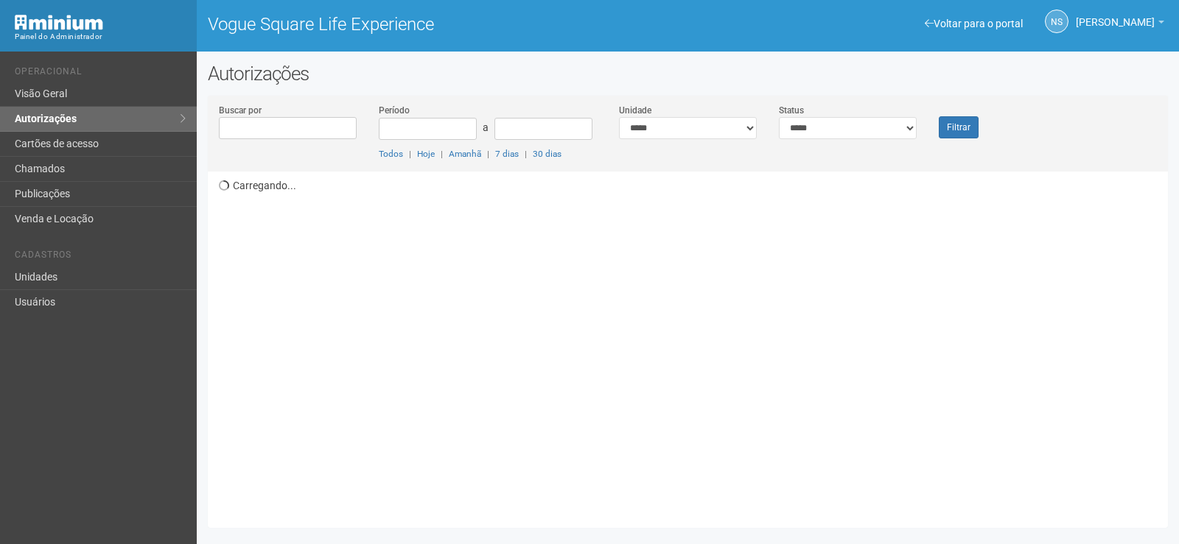
click at [759, 129] on div "**********" at bounding box center [688, 121] width 160 height 36
click at [745, 127] on select "**********" at bounding box center [688, 128] width 138 height 22
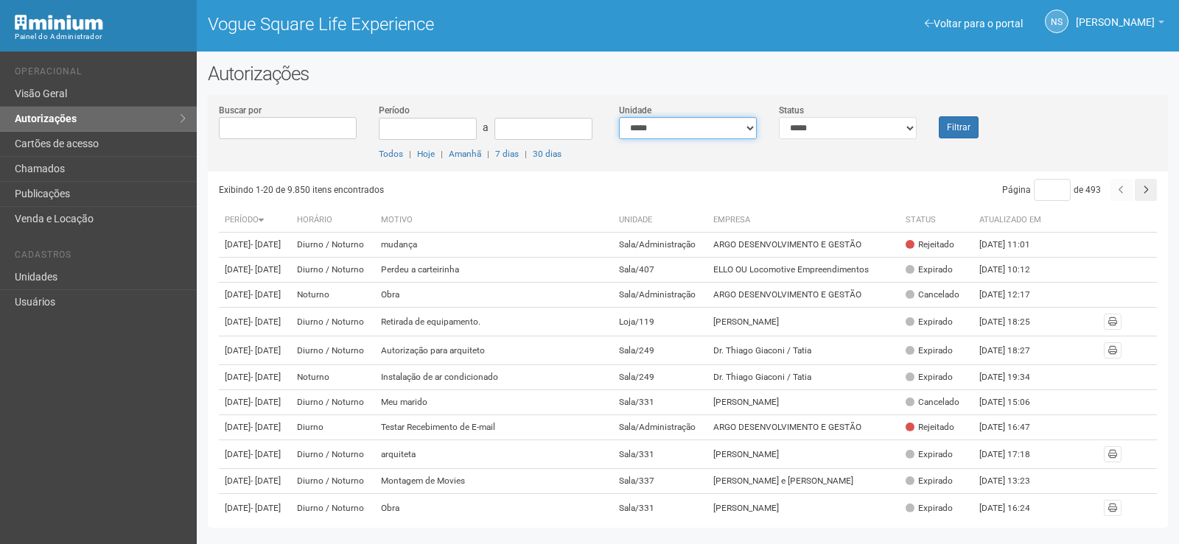
select select "**********"
click at [619, 117] on select "**********" at bounding box center [688, 128] width 138 height 22
click at [907, 127] on select "**********" at bounding box center [848, 128] width 138 height 22
click at [963, 133] on button "Filtrar" at bounding box center [958, 127] width 40 height 22
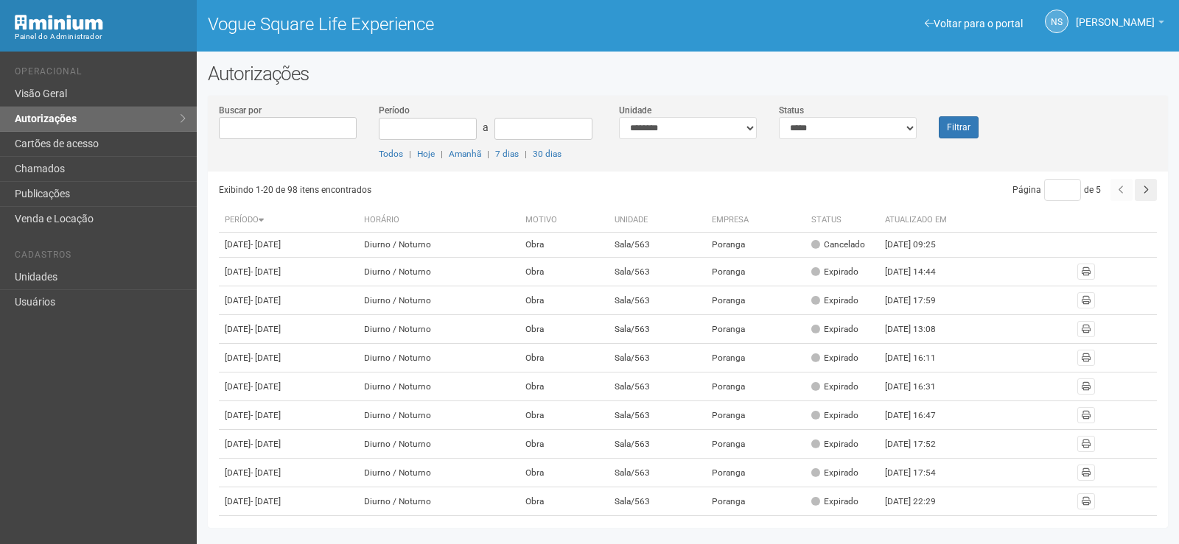
click at [276, 128] on input "Buscar por" at bounding box center [288, 128] width 138 height 22
type input "***"
click at [957, 125] on button "Filtrar" at bounding box center [958, 127] width 40 height 22
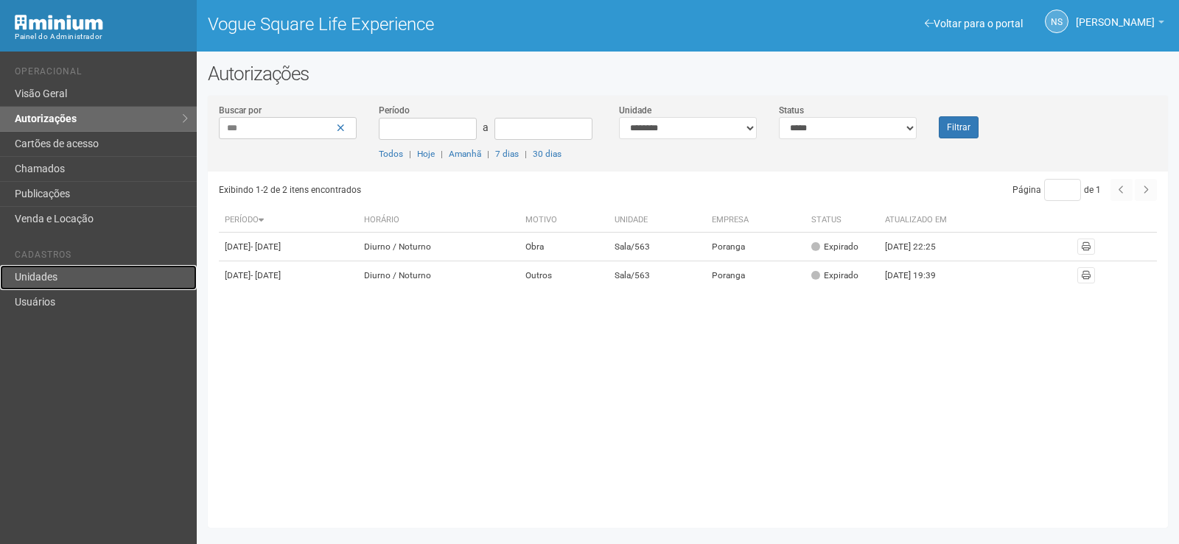
click at [105, 279] on link "Unidades" at bounding box center [98, 277] width 197 height 25
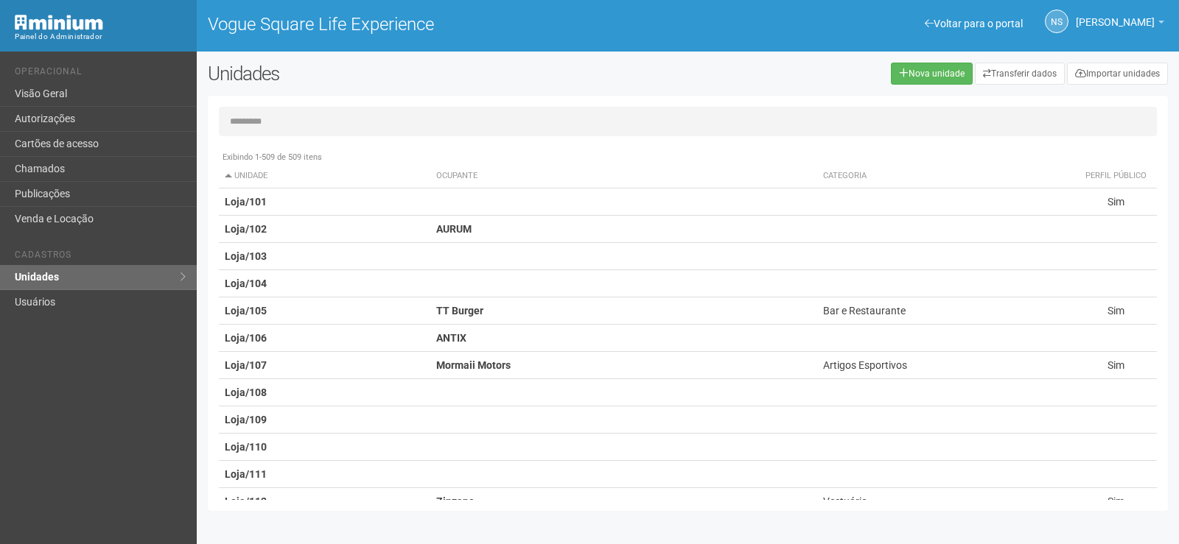
click at [272, 122] on input "text" at bounding box center [688, 121] width 938 height 29
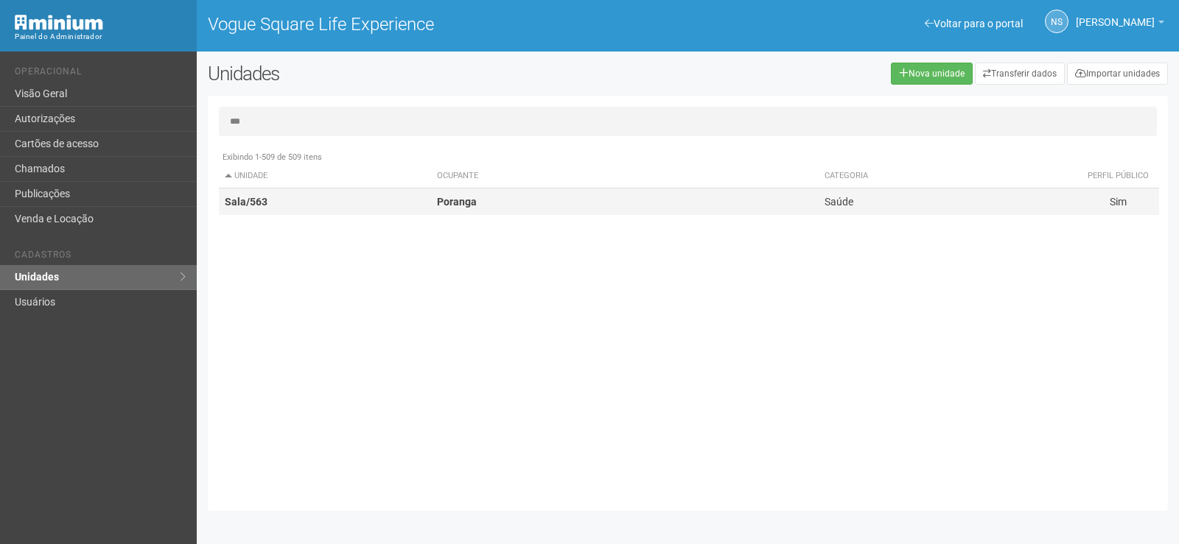
type input "***"
click at [352, 202] on td "Sala/563" at bounding box center [325, 202] width 212 height 27
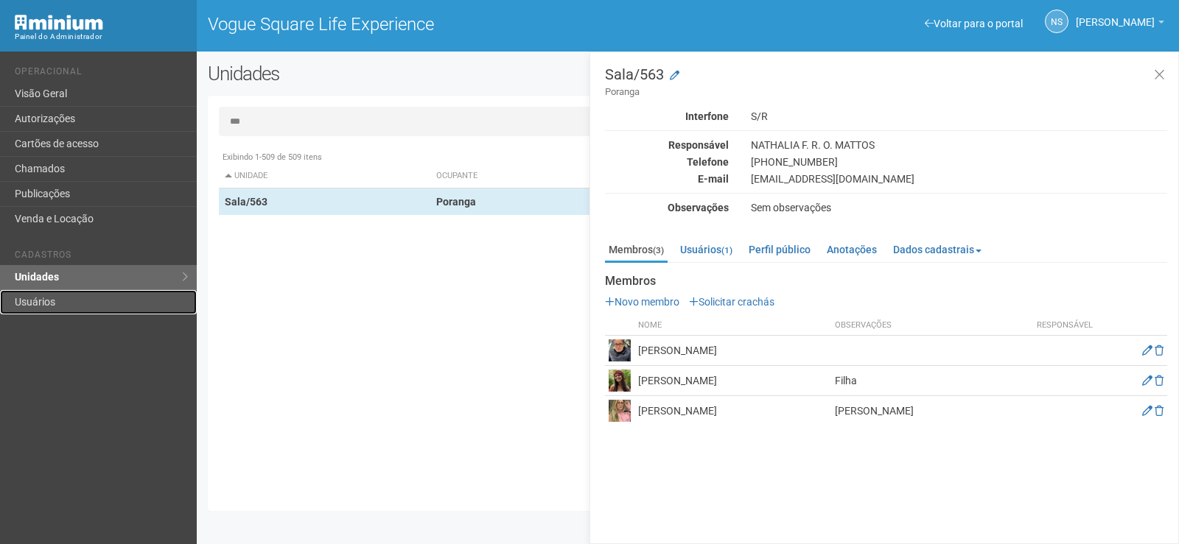
click at [113, 301] on link "Usuários" at bounding box center [98, 302] width 197 height 24
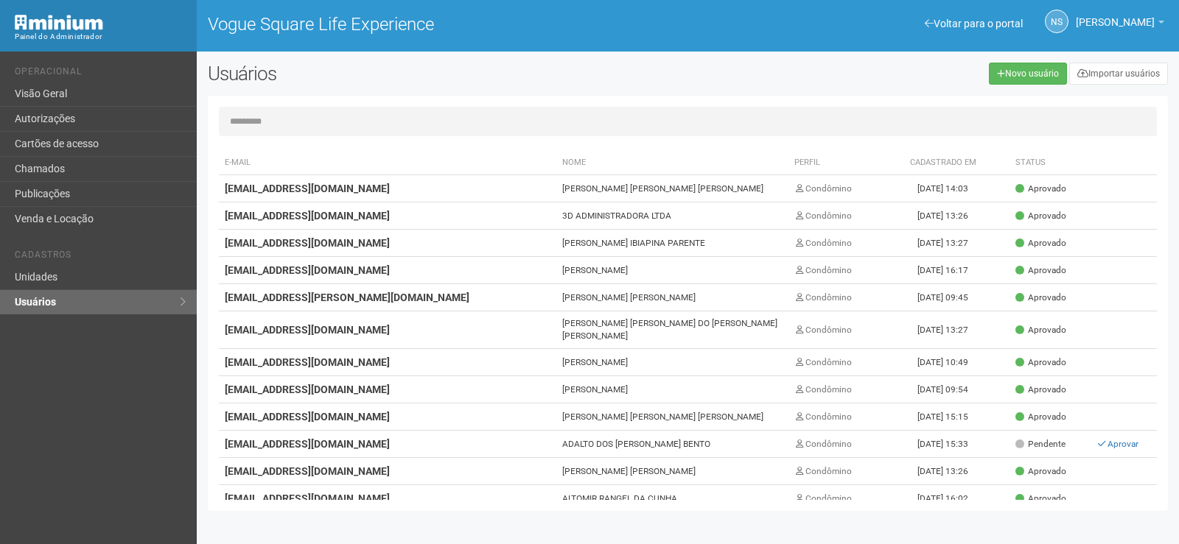
click at [269, 119] on input "text" at bounding box center [688, 121] width 938 height 29
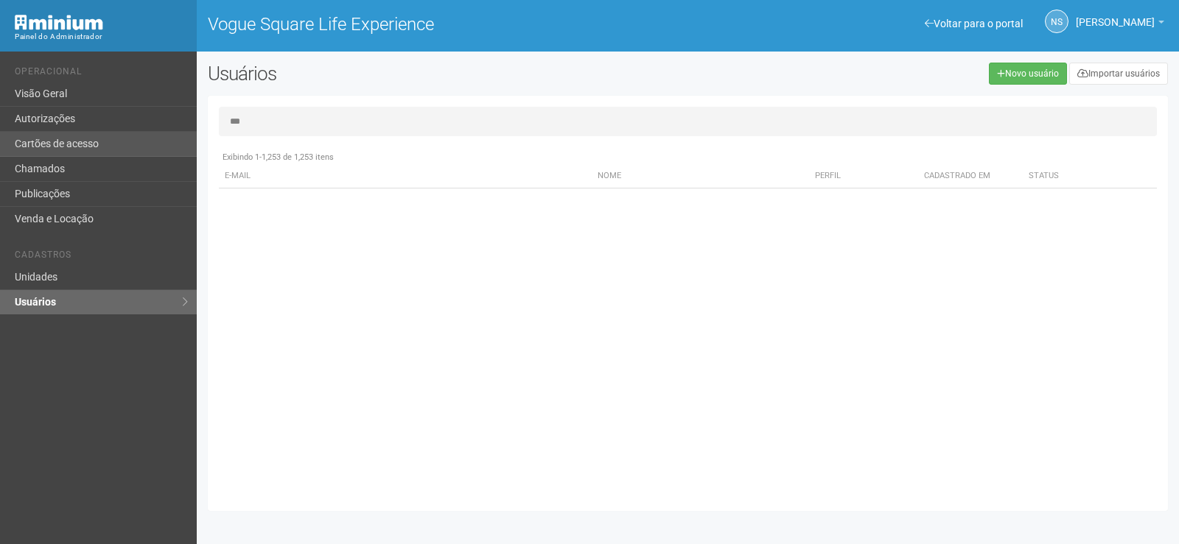
type input "***"
click at [63, 141] on link "Cartões de acesso" at bounding box center [98, 144] width 197 height 25
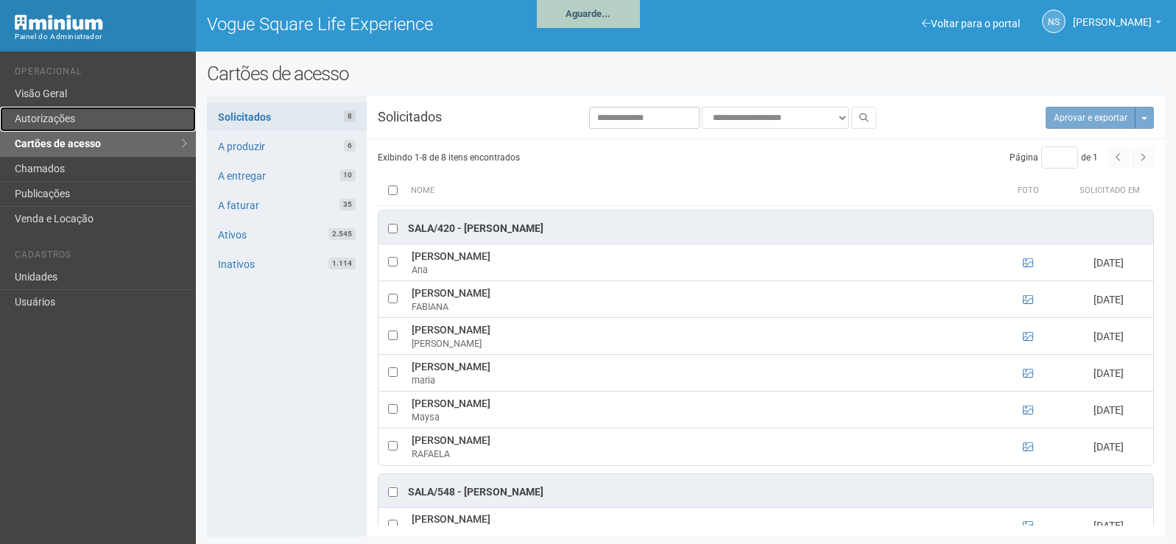
click at [88, 128] on link "Autorizações" at bounding box center [98, 119] width 196 height 25
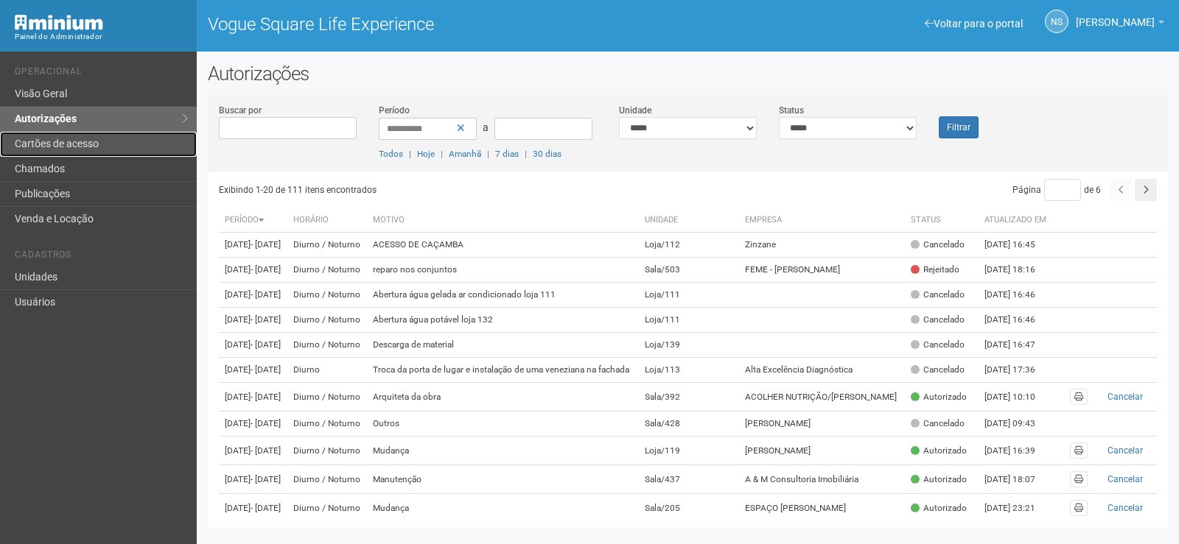
click at [91, 141] on link "Cartões de acesso" at bounding box center [98, 144] width 197 height 25
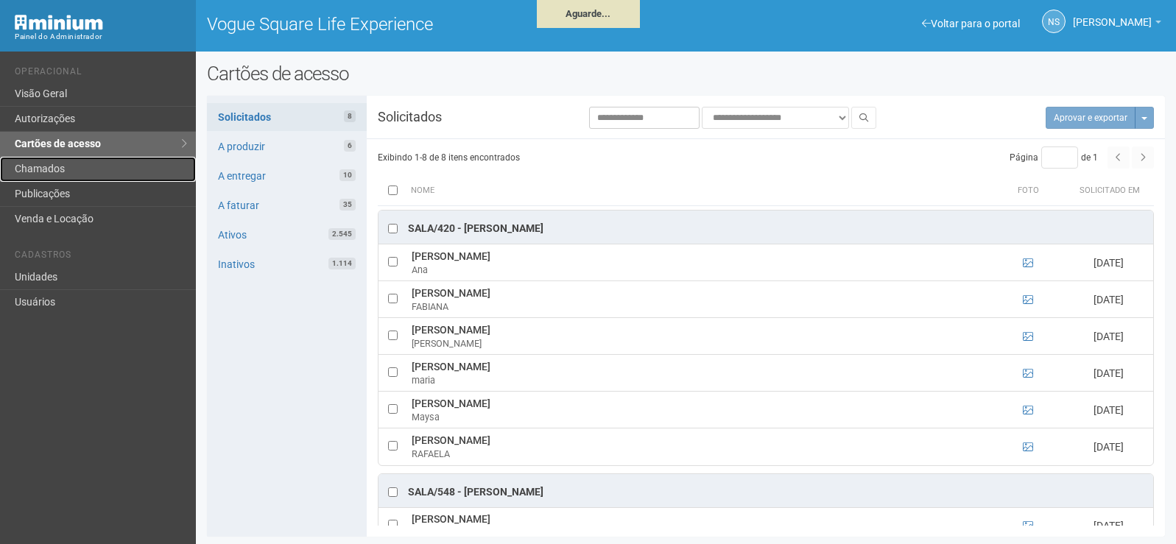
click link "Chamados"
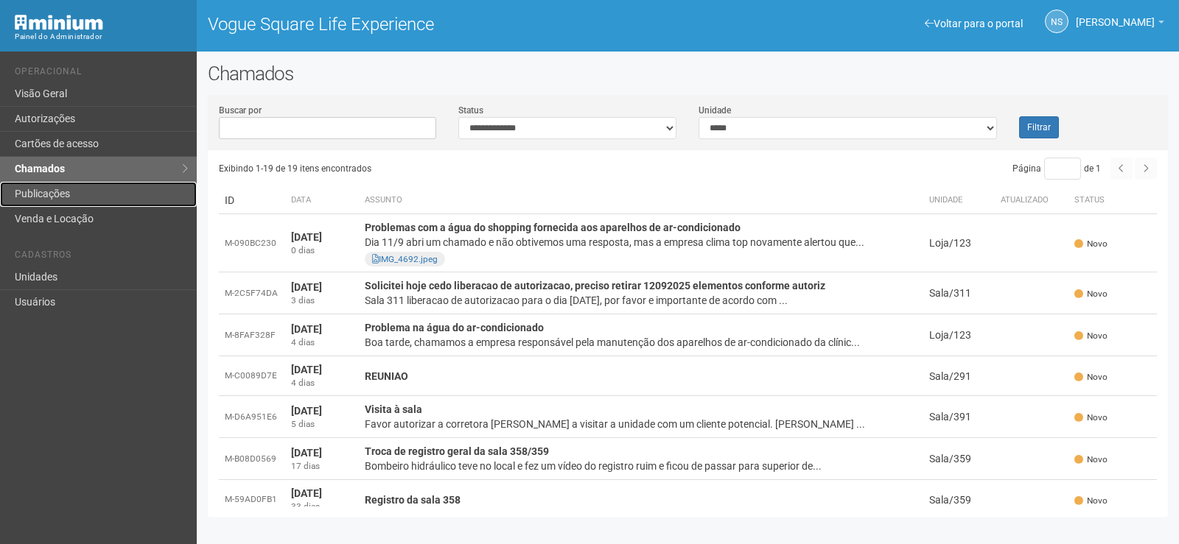
click at [122, 196] on link "Publicações" at bounding box center [98, 194] width 197 height 25
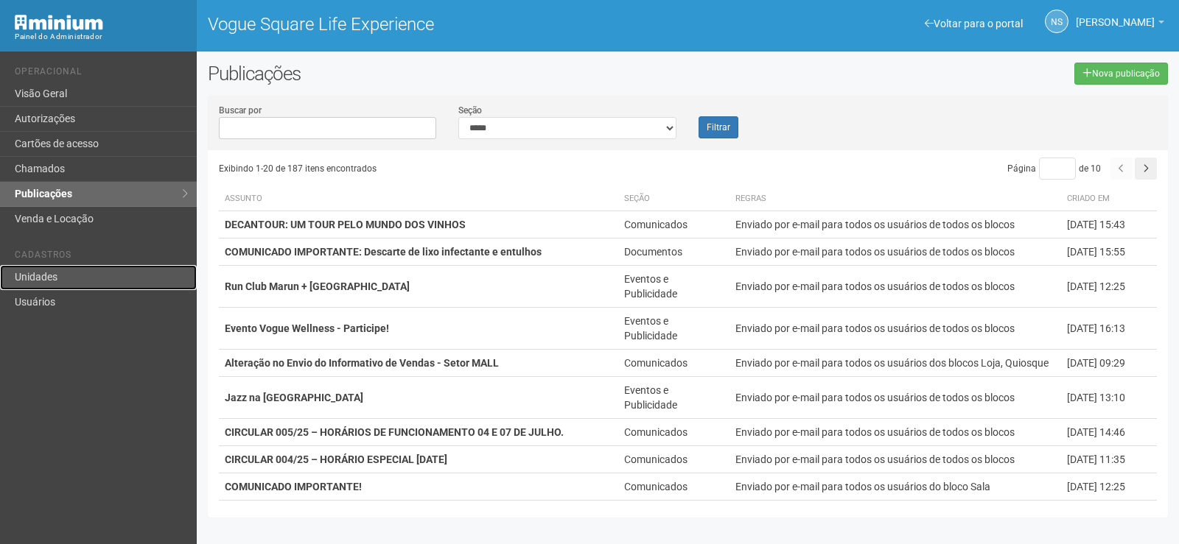
click at [85, 273] on link "Unidades" at bounding box center [98, 277] width 197 height 25
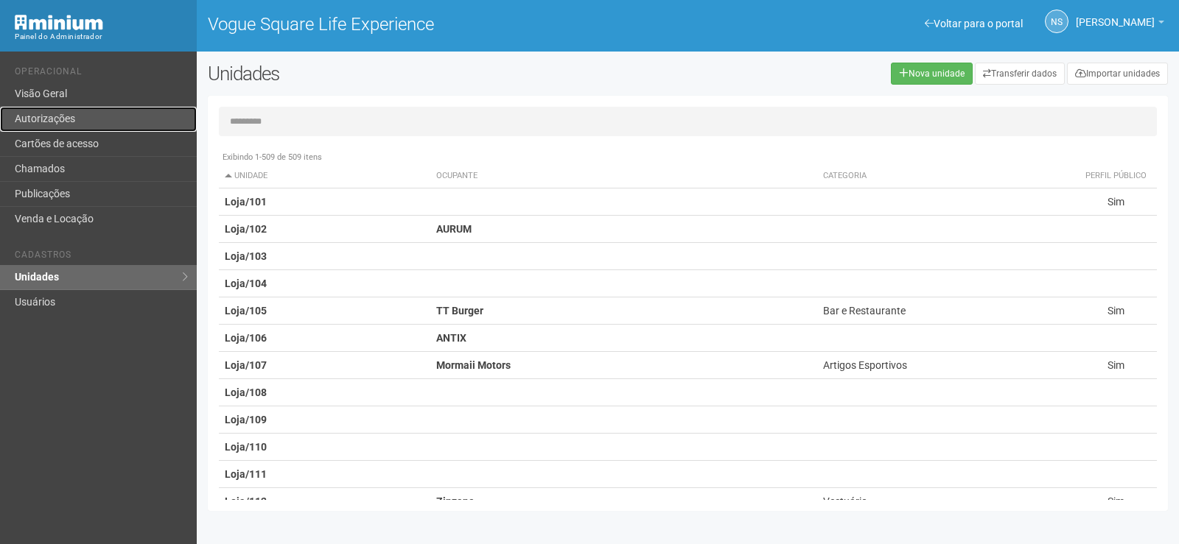
click at [74, 125] on link "Autorizações" at bounding box center [98, 119] width 197 height 25
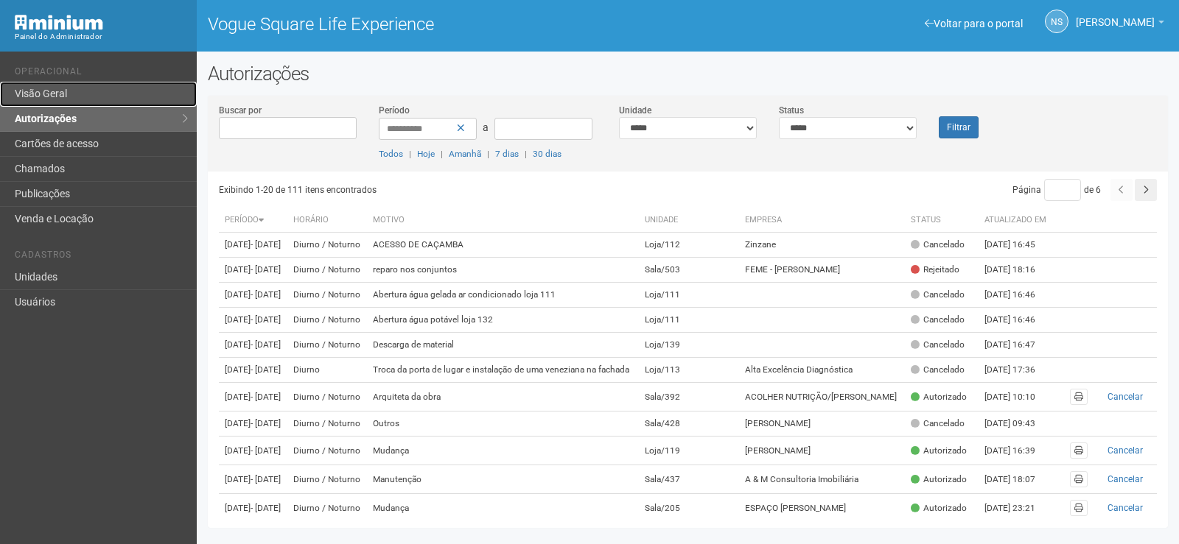
click at [119, 91] on link "Visão Geral" at bounding box center [98, 94] width 197 height 25
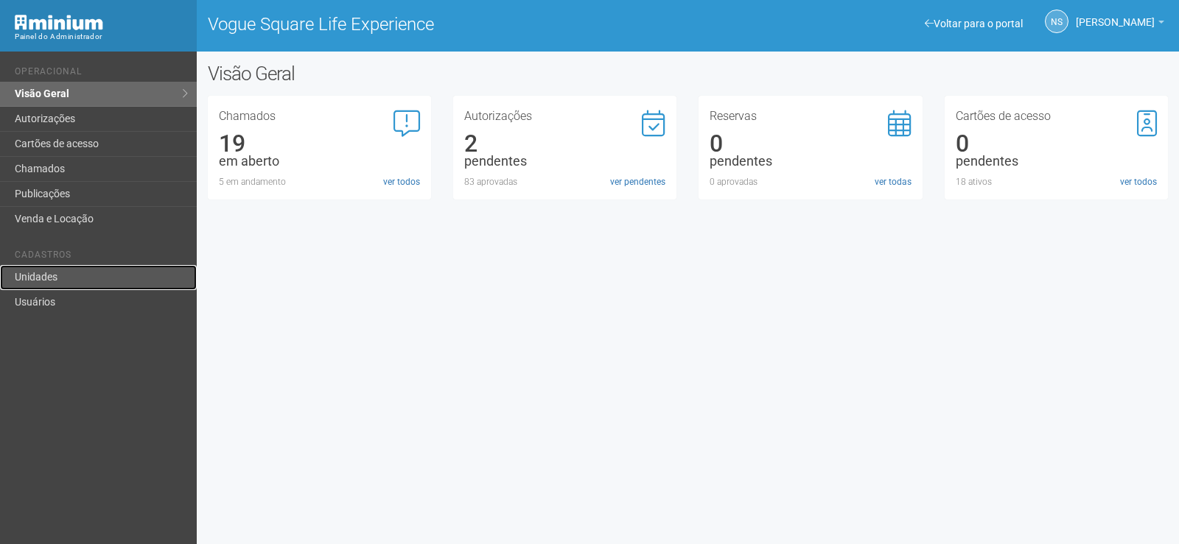
click at [108, 279] on link "Unidades" at bounding box center [98, 277] width 197 height 25
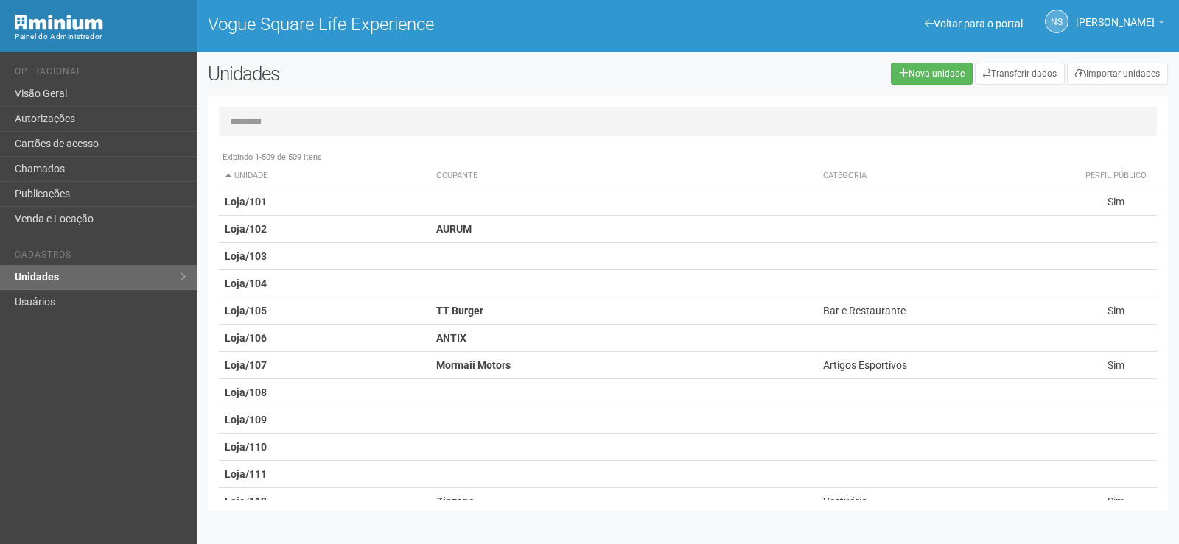
click at [270, 128] on input "text" at bounding box center [688, 121] width 938 height 29
click at [57, 116] on link "Autorizações" at bounding box center [98, 119] width 197 height 25
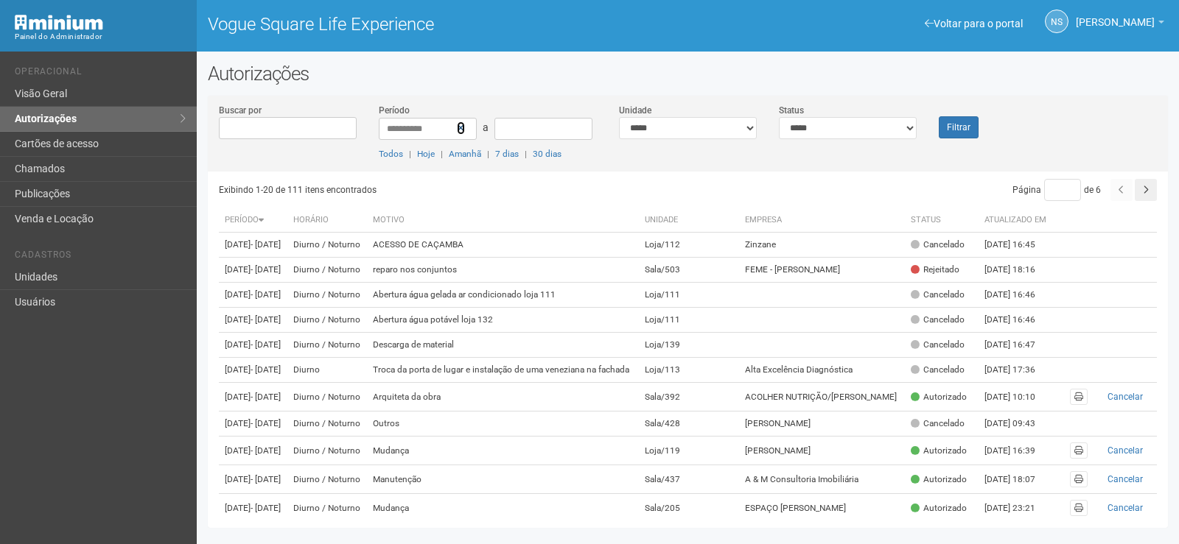
click at [458, 132] on icon at bounding box center [461, 128] width 8 height 10
